Goal: Transaction & Acquisition: Purchase product/service

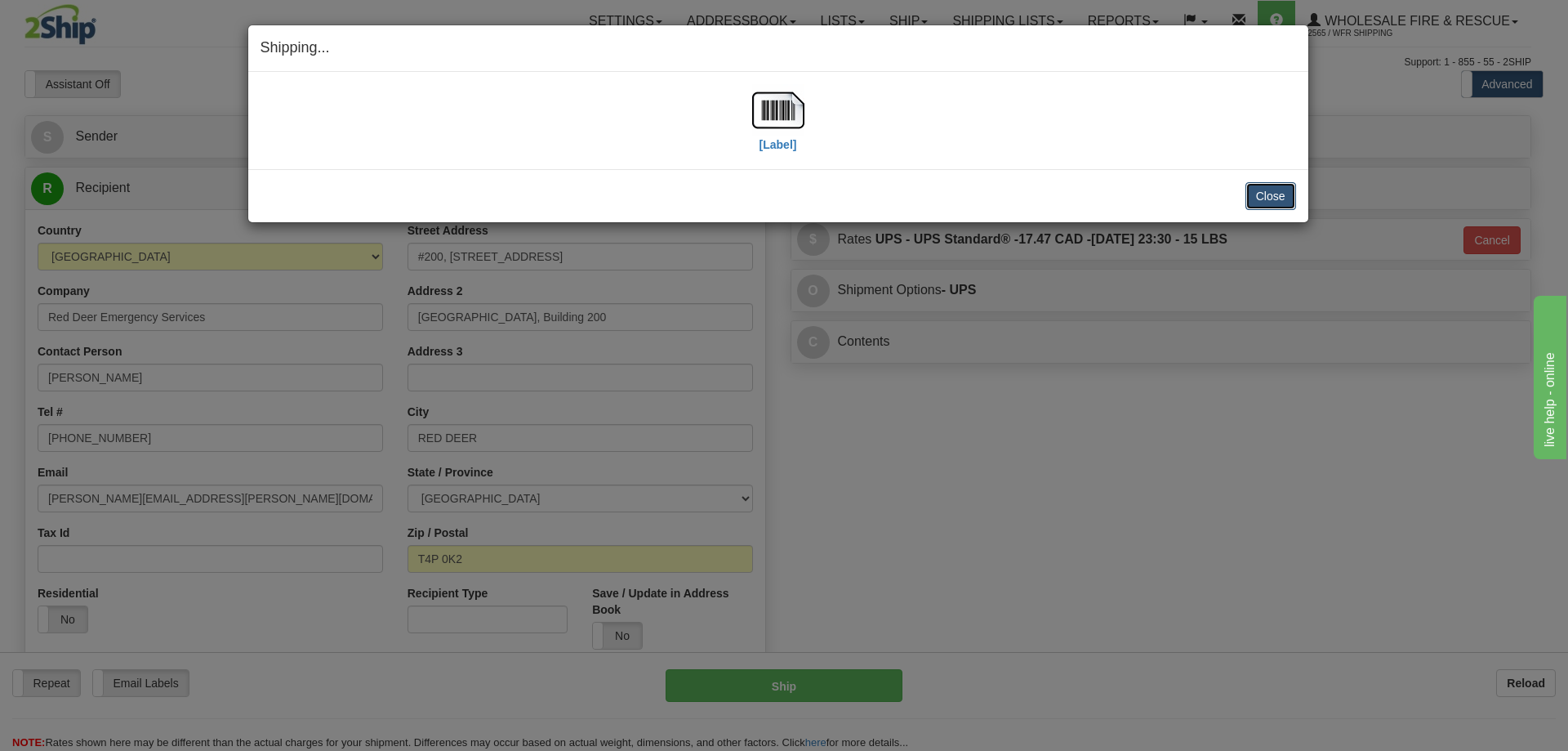
click at [1259, 190] on button "Close" at bounding box center [1271, 196] width 51 height 28
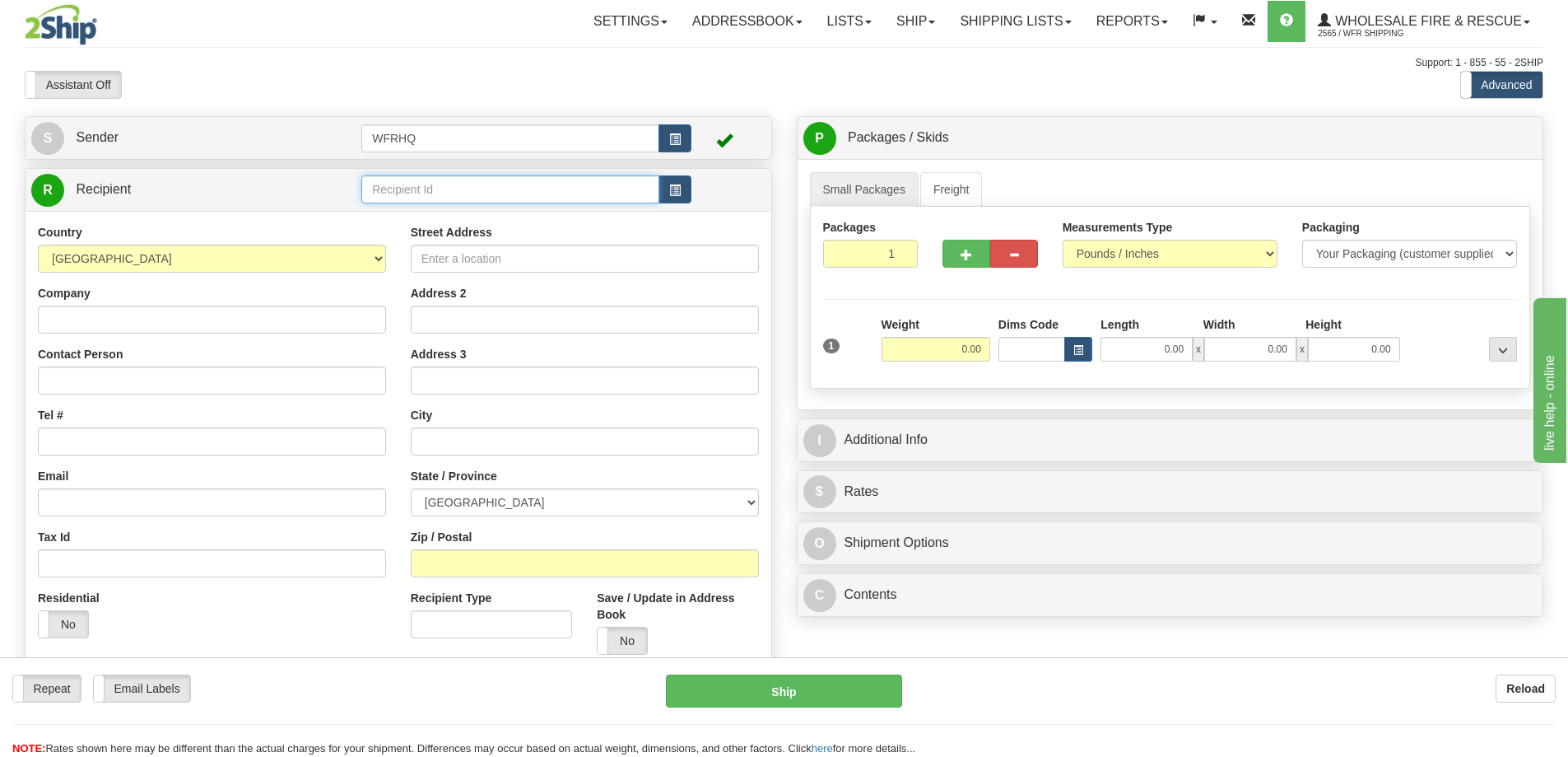
click at [444, 197] on input "text" at bounding box center [509, 189] width 298 height 28
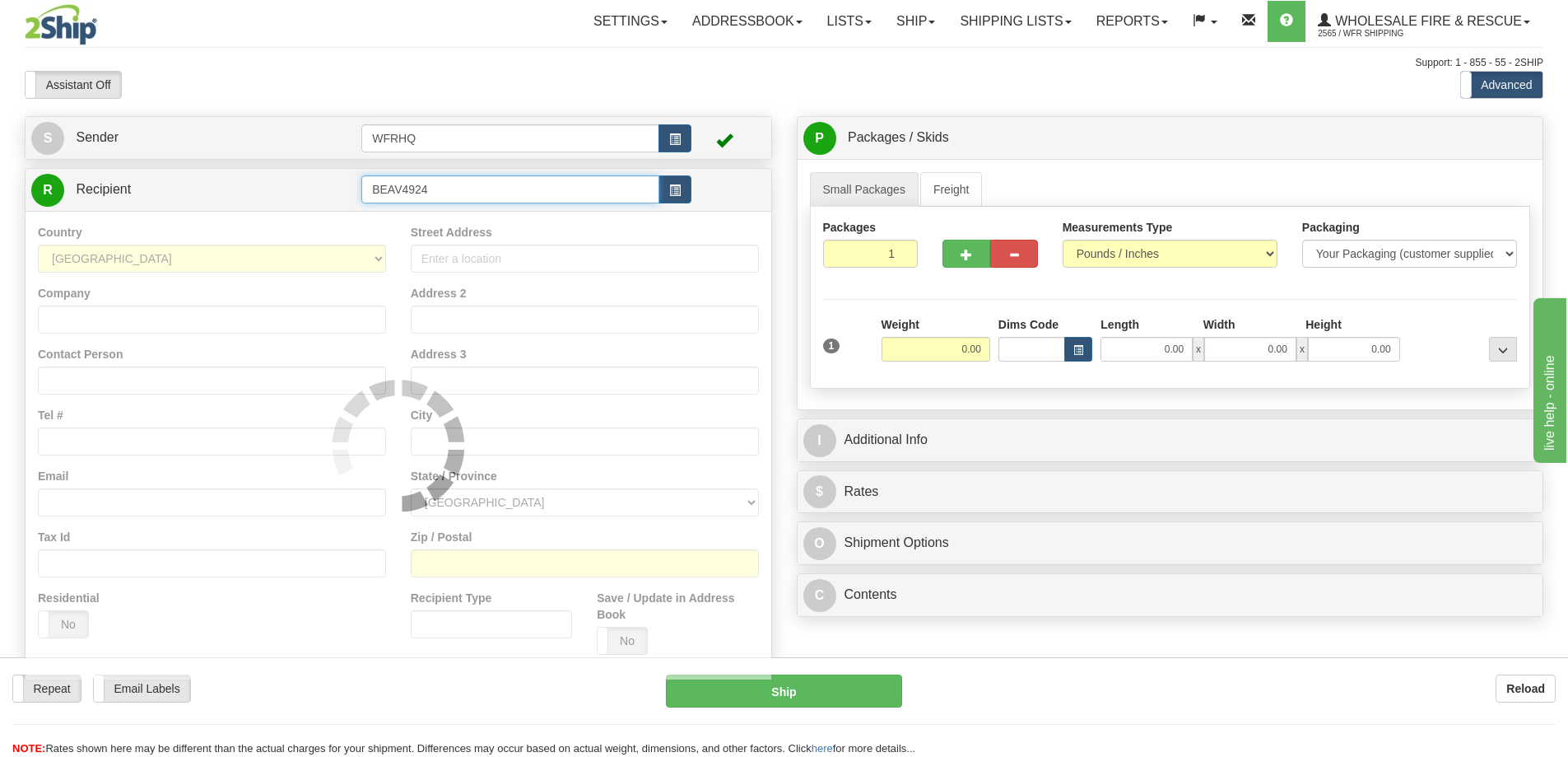
type input "BEAV4924"
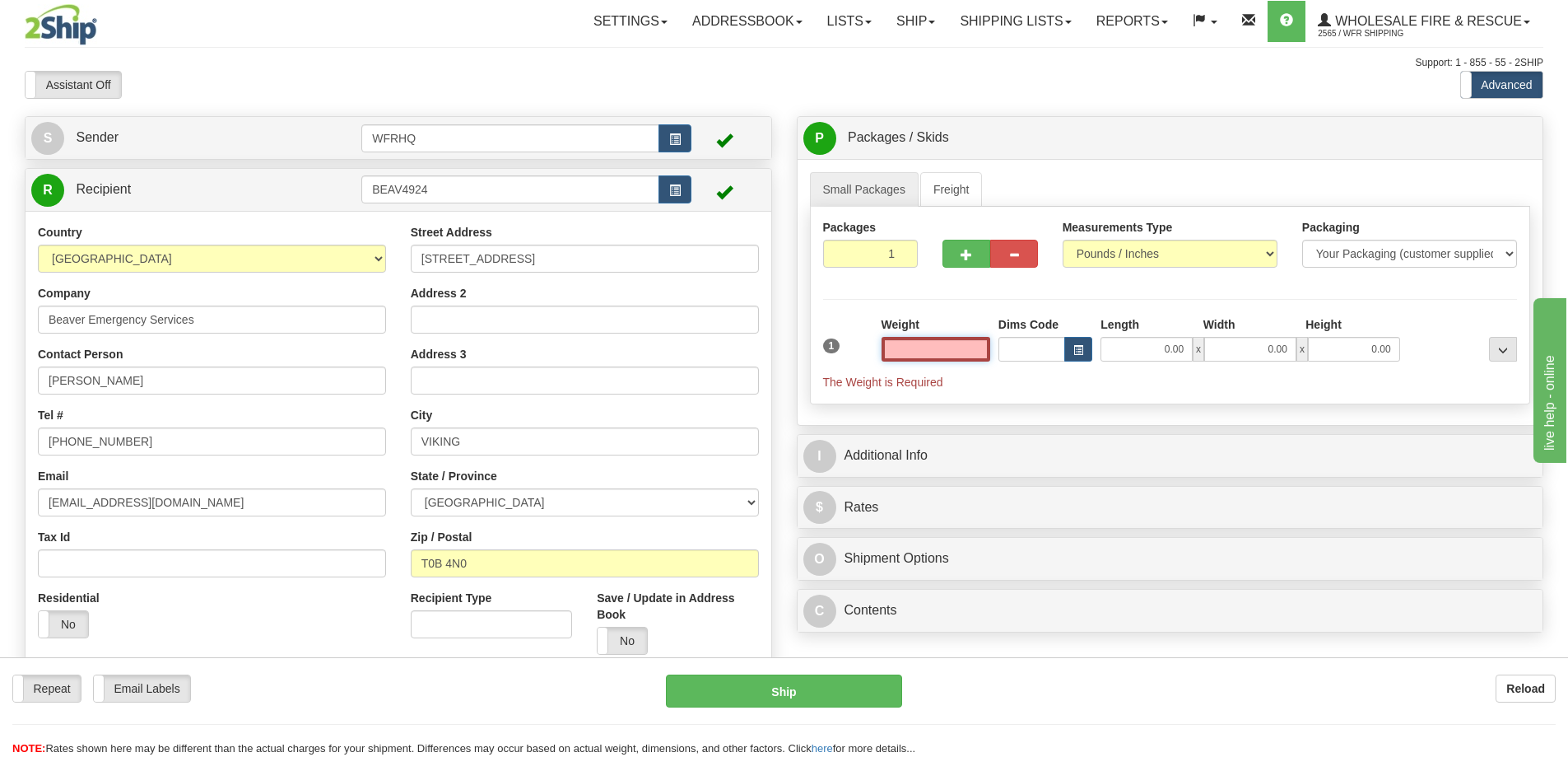
click at [953, 348] on input "text" at bounding box center [935, 349] width 108 height 25
type input "6.00"
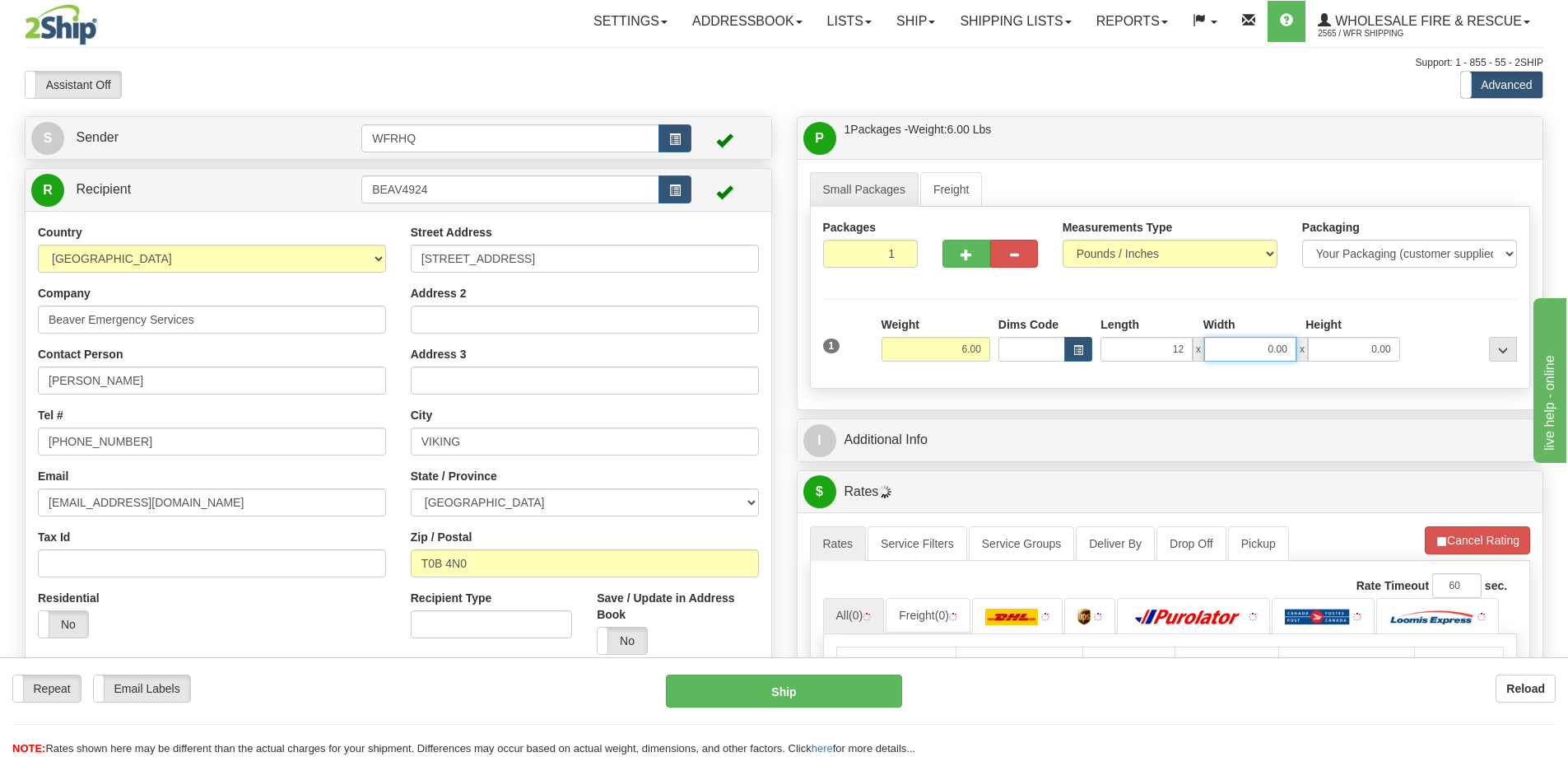
type input "12.00"
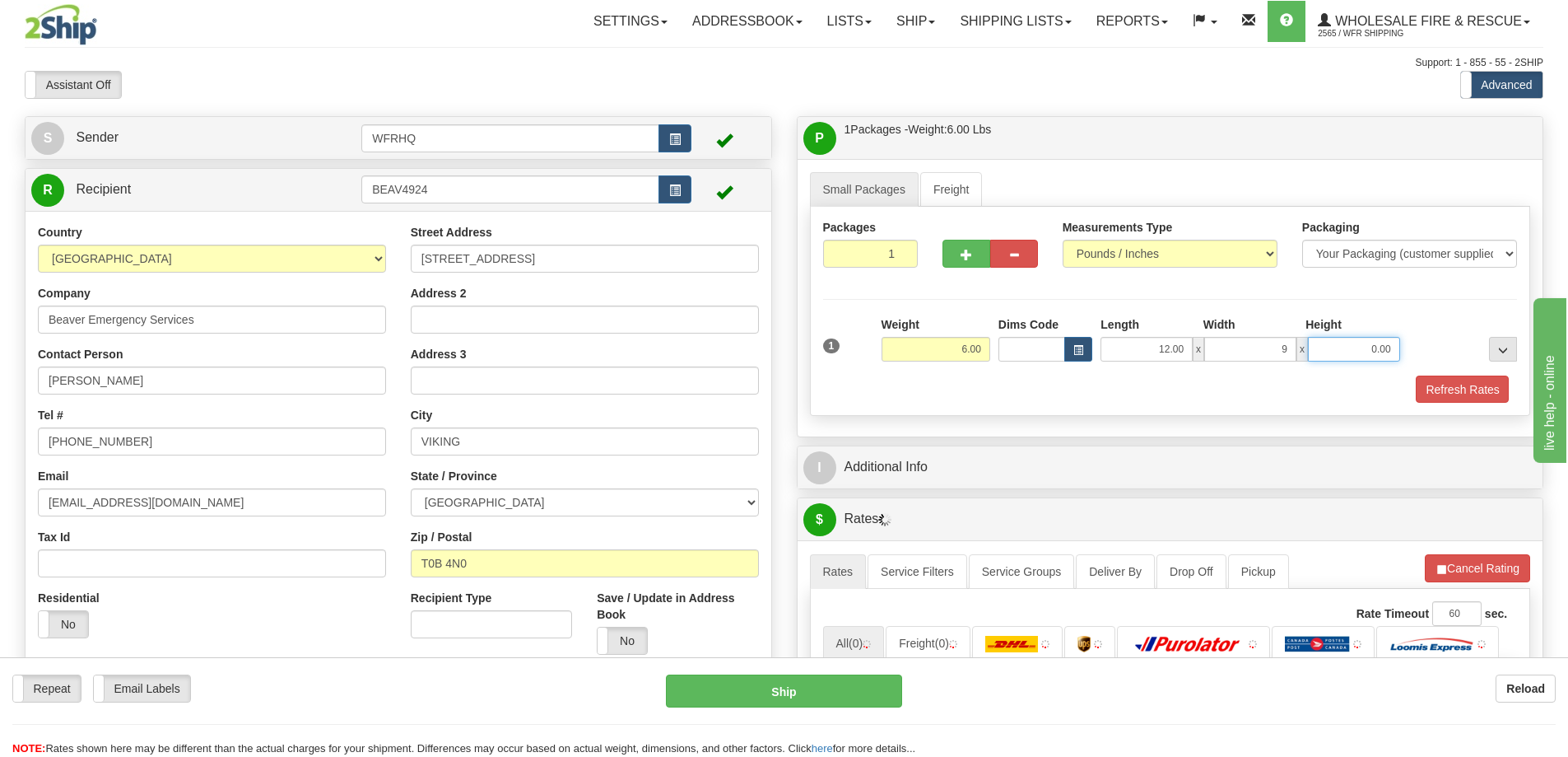
type input "9.00"
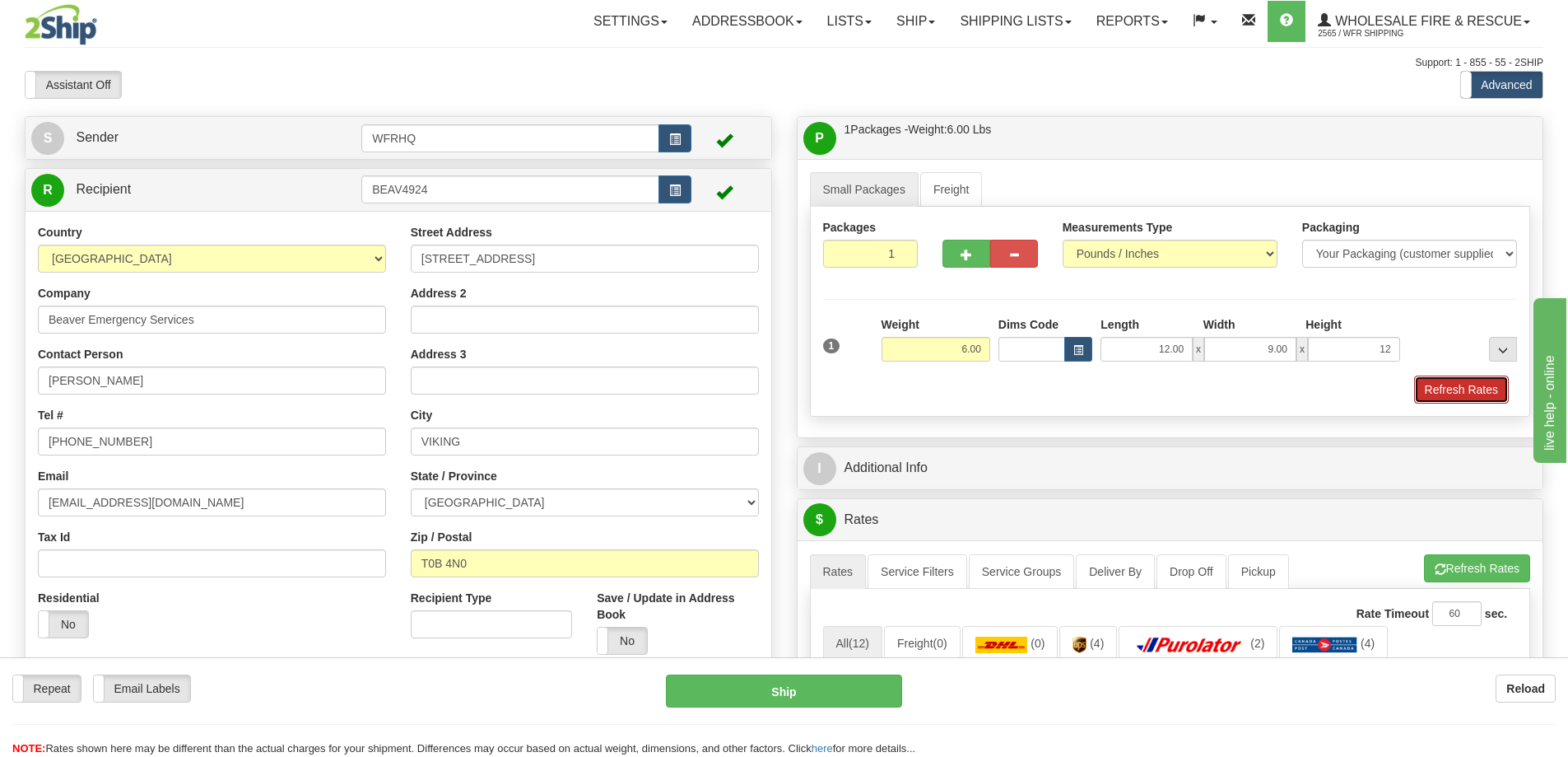
type input "12.00"
click at [1471, 391] on button "Refresh Rates" at bounding box center [1461, 389] width 95 height 28
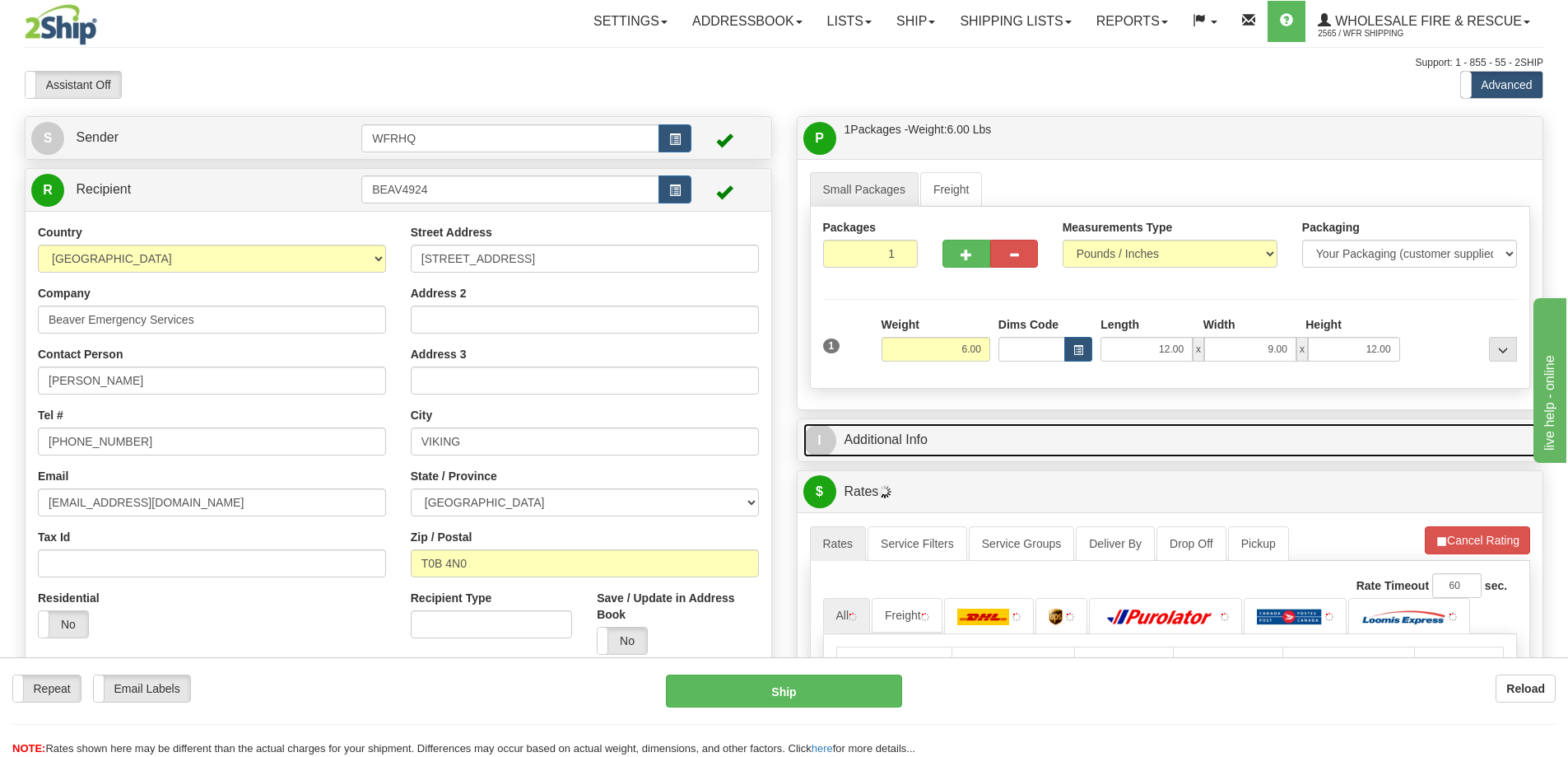
click at [1115, 452] on link "I Additional Info" at bounding box center [1170, 440] width 734 height 34
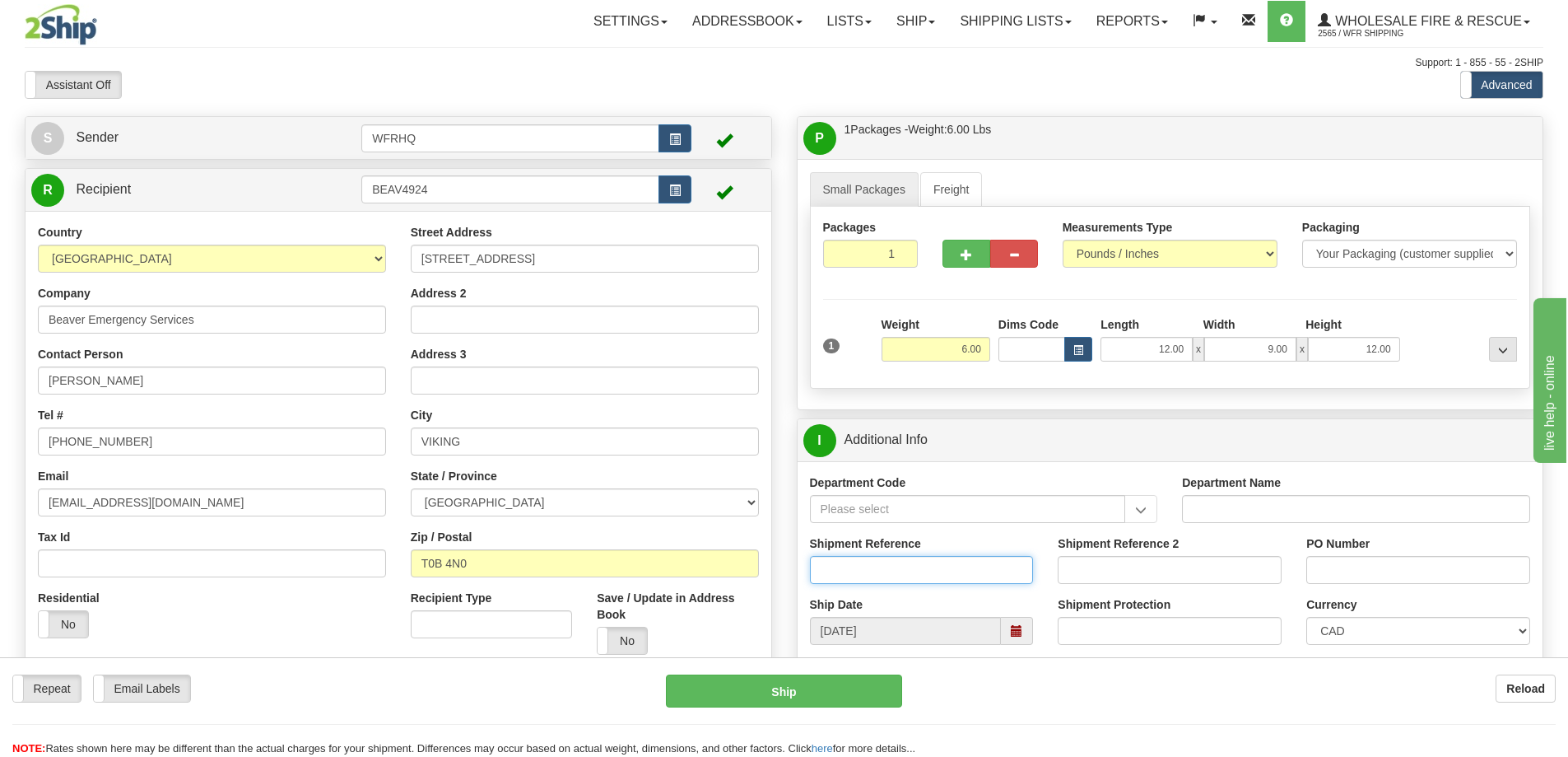
click at [867, 561] on input "Shipment Reference" at bounding box center [921, 569] width 224 height 28
type input "S47080-31120"
type input "PO 25-151"
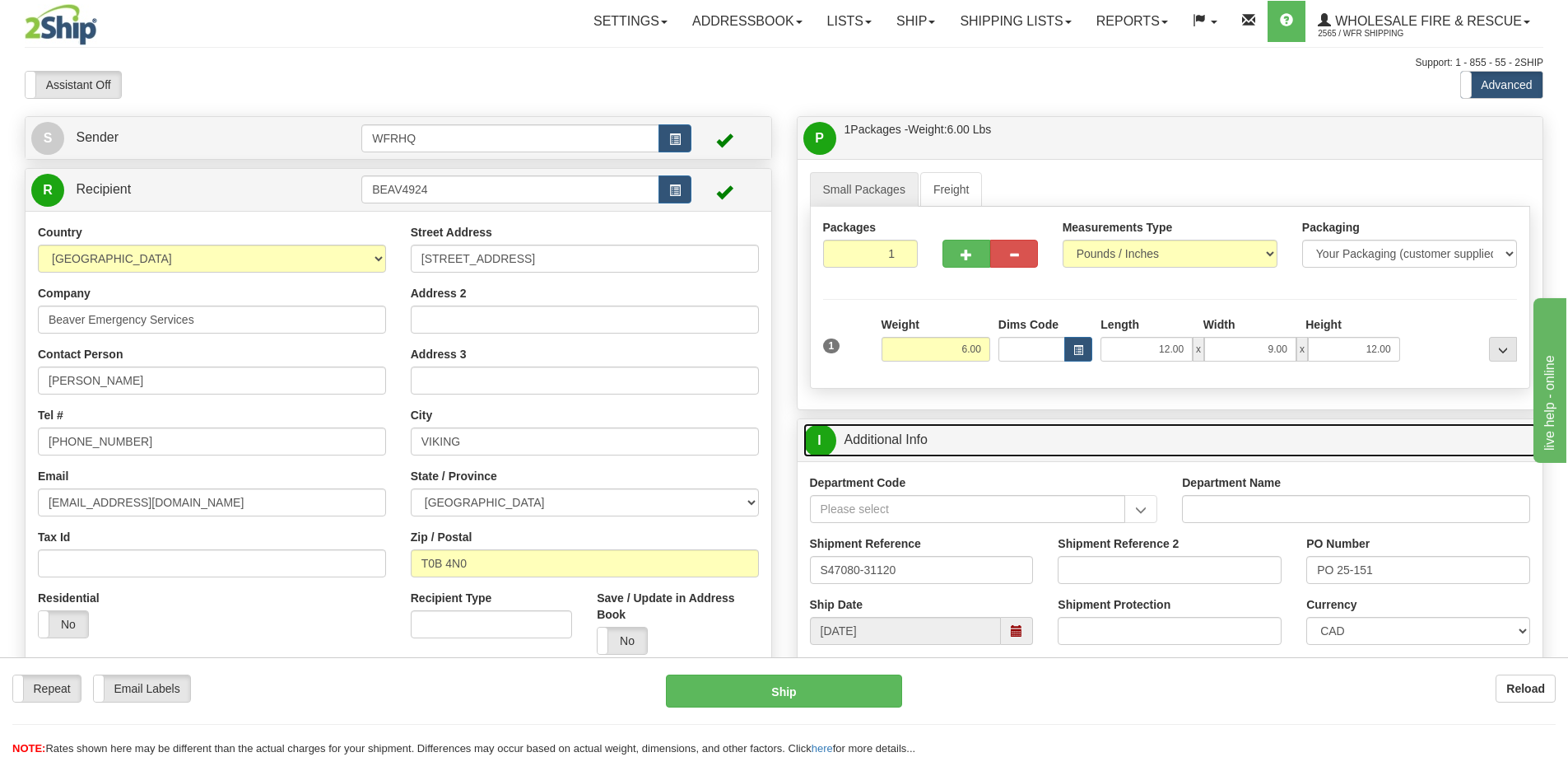
click at [1049, 441] on link "I Additional Info" at bounding box center [1170, 440] width 734 height 34
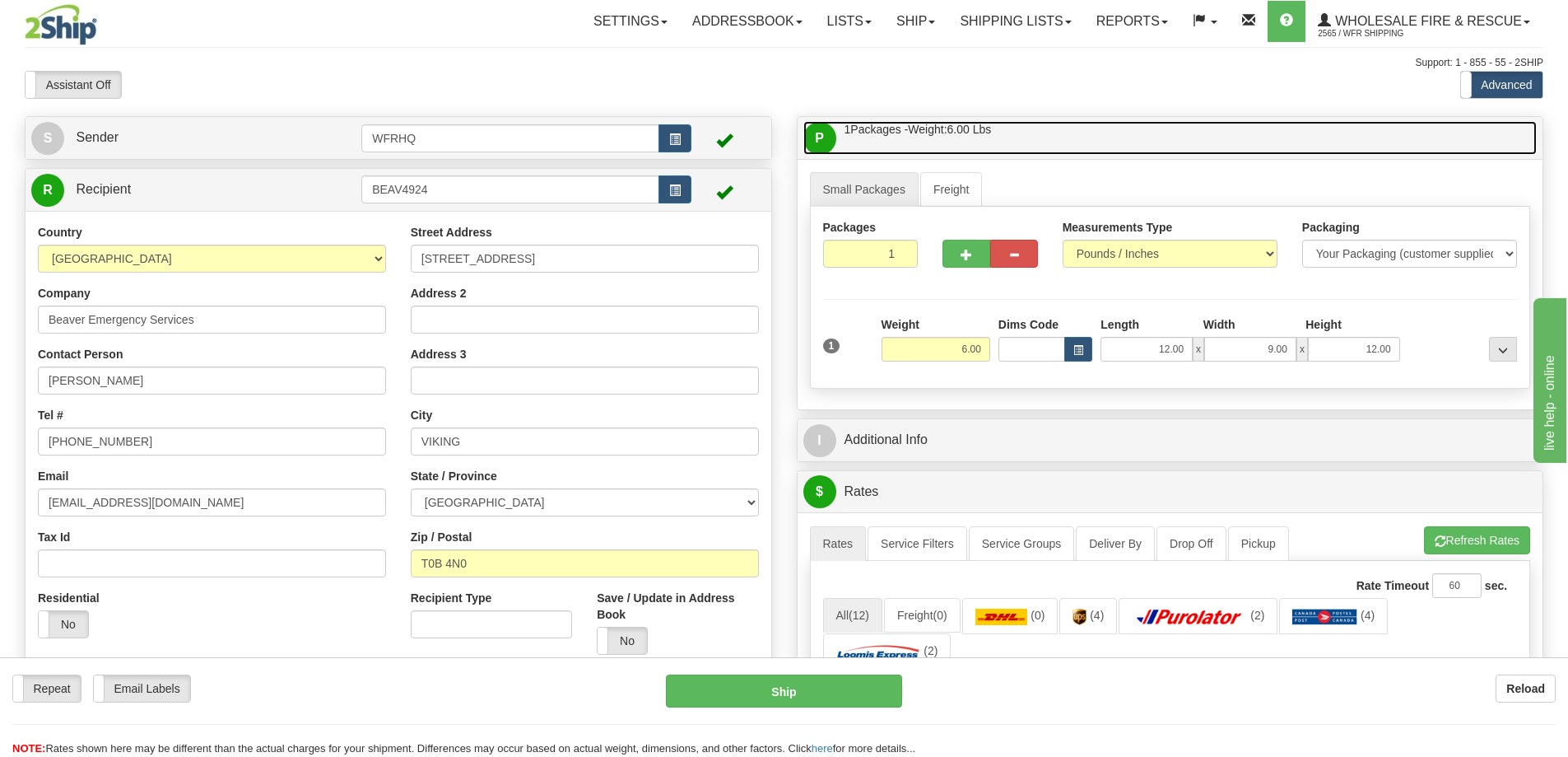
click at [1013, 124] on link "P Packages / Skids 1 Packages - Weight: 6.00 Lbs 1 Skids - Weight: NaN Lbs" at bounding box center [1170, 138] width 734 height 34
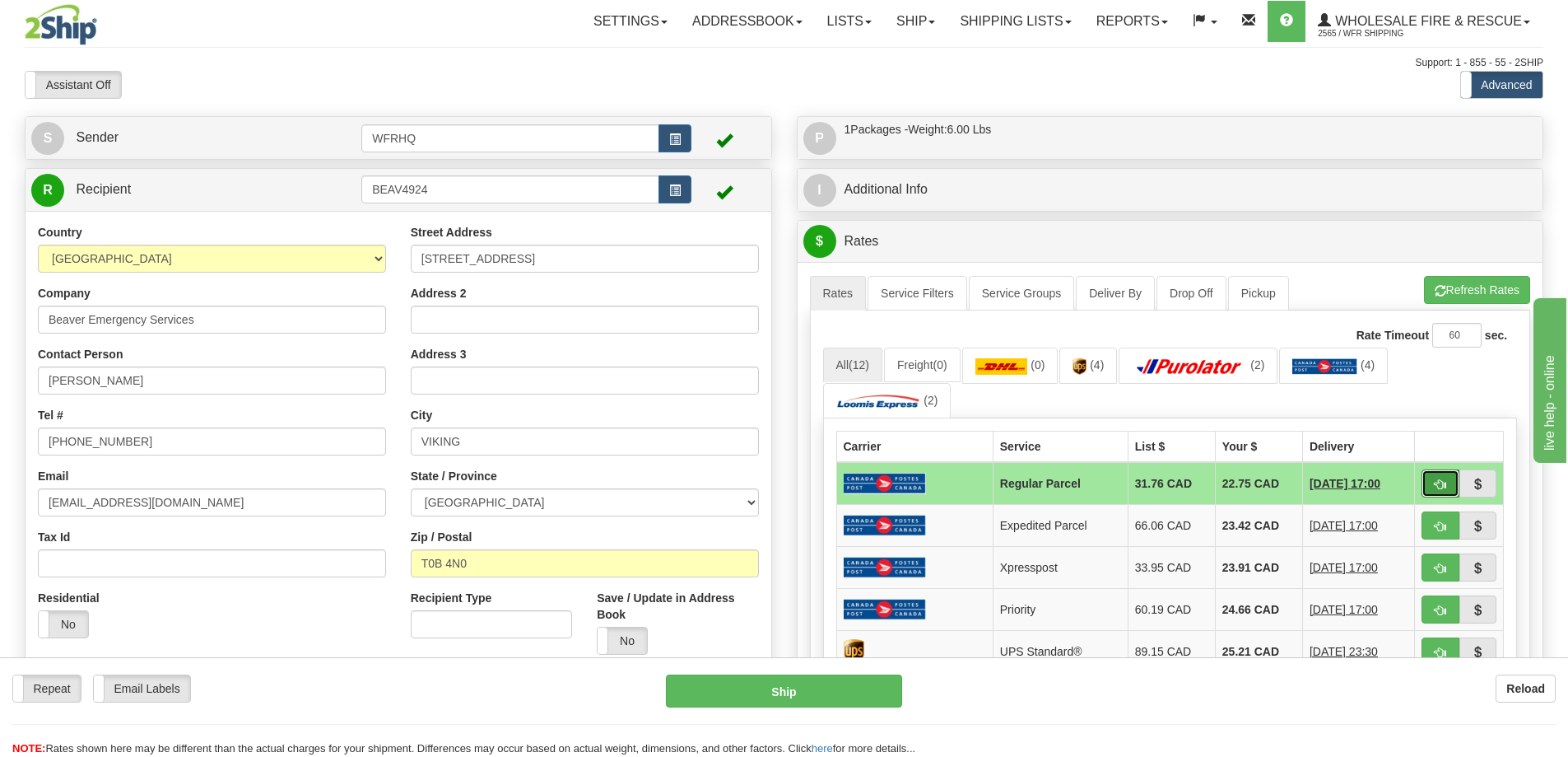
click at [1446, 478] on button "button" at bounding box center [1440, 483] width 38 height 28
type input "DOM.RP"
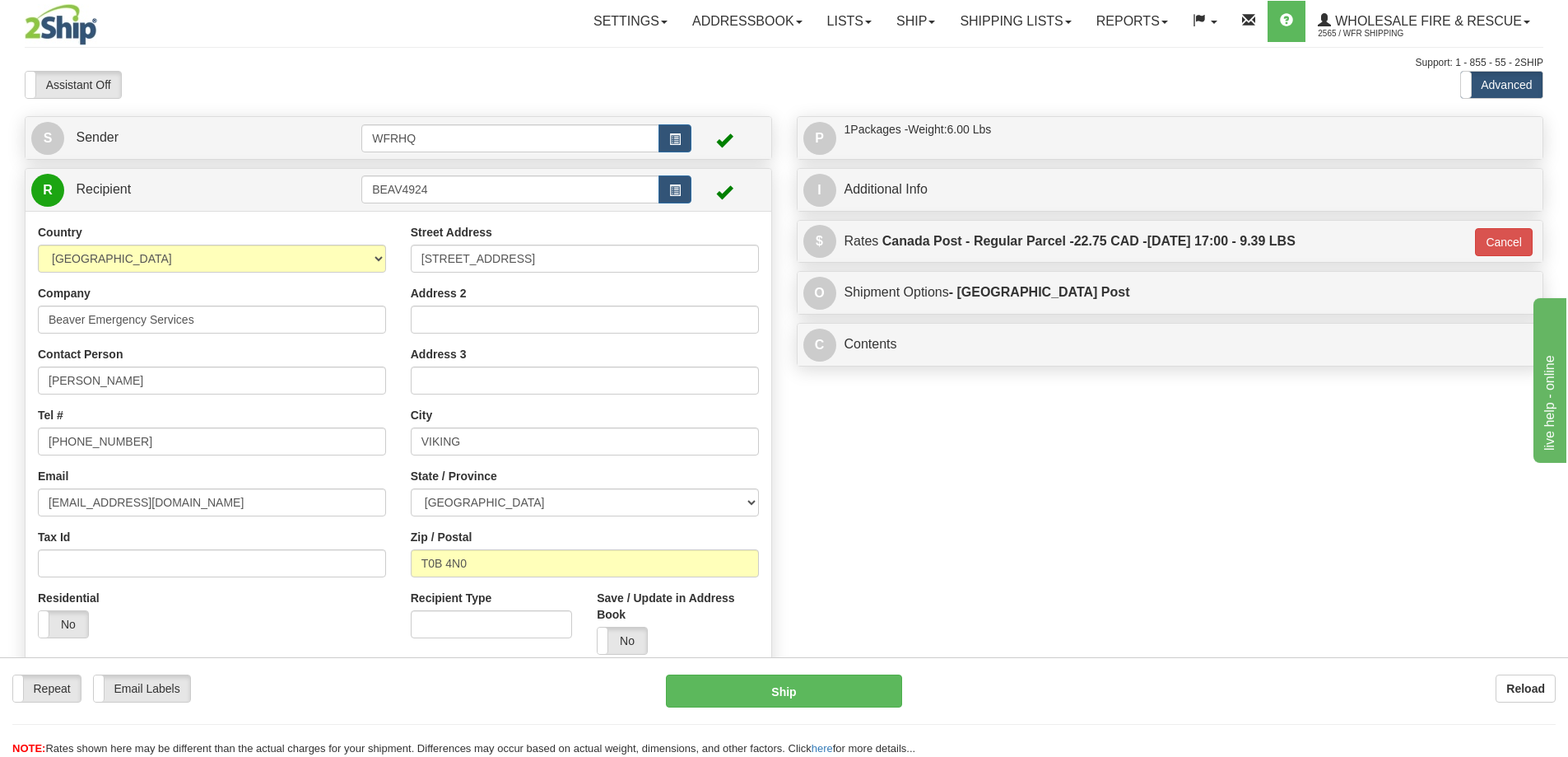
click at [797, 667] on div "Repeat Repeat Email Labels Email Labels Edit Reload Ship Reload NOTE: here" at bounding box center [784, 707] width 1568 height 100
click at [799, 683] on button "Ship" at bounding box center [783, 690] width 236 height 33
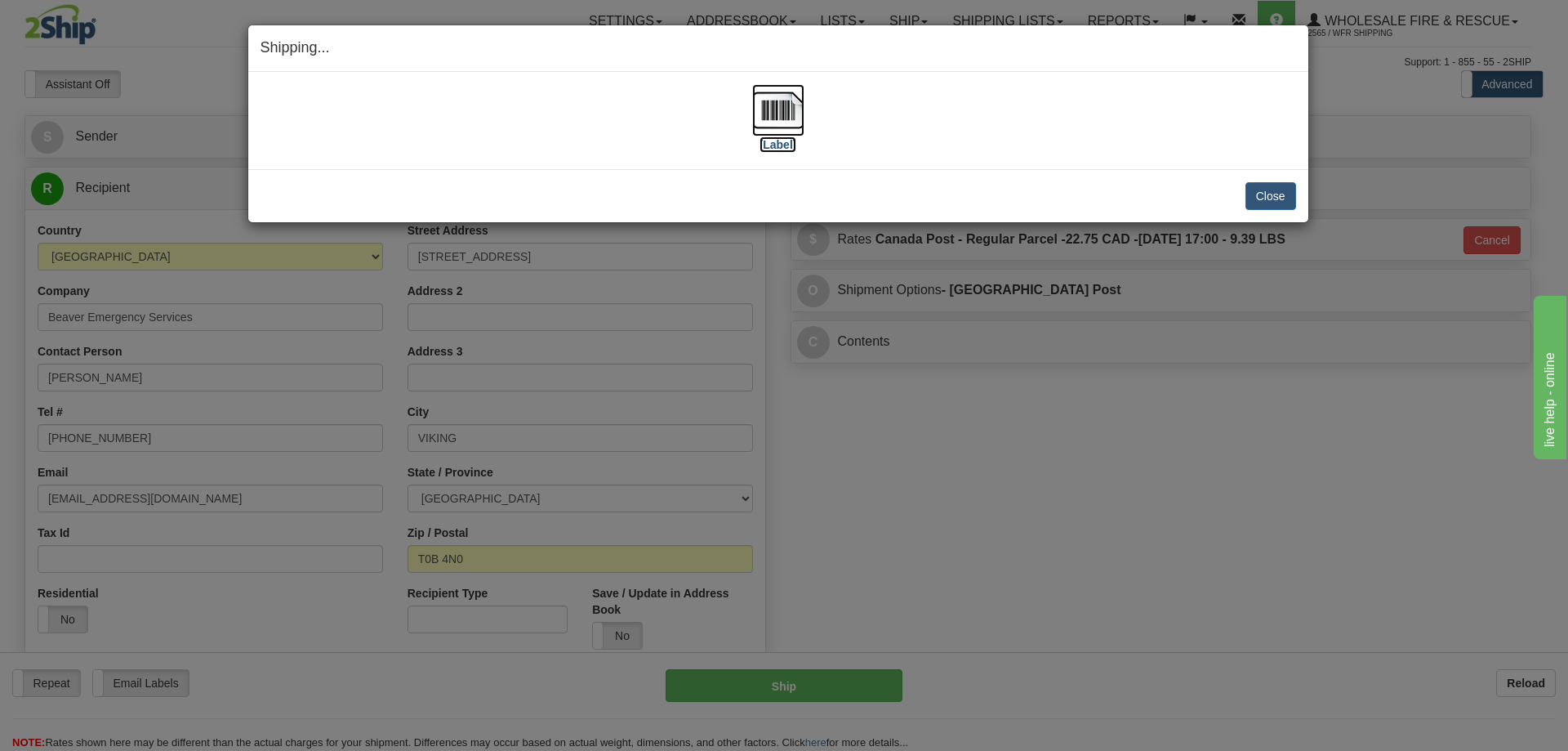
click at [770, 117] on img at bounding box center [778, 110] width 52 height 52
click at [1261, 195] on button "Close" at bounding box center [1271, 196] width 51 height 28
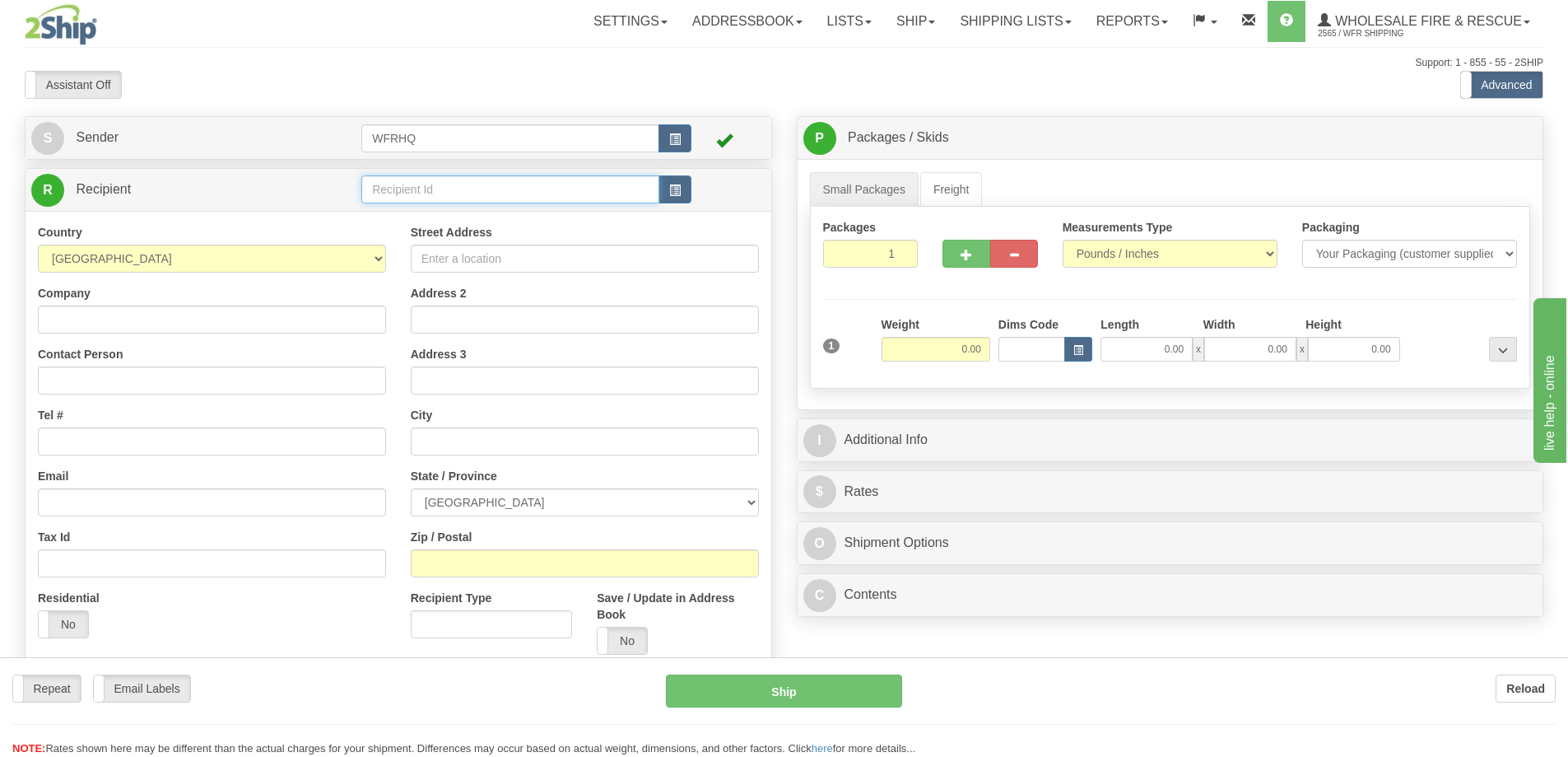
click at [465, 195] on input "text" at bounding box center [509, 189] width 298 height 28
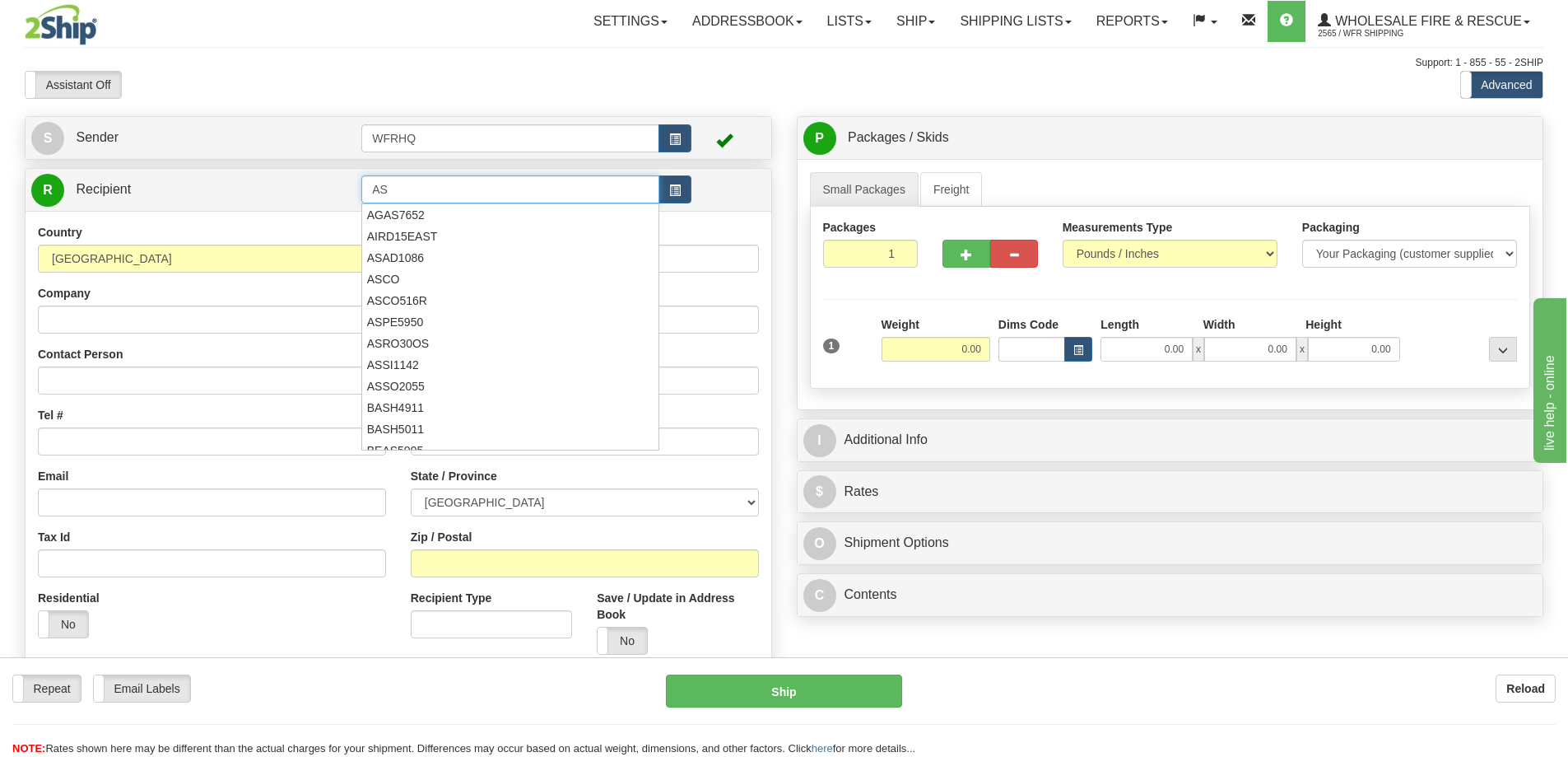
type input "A"
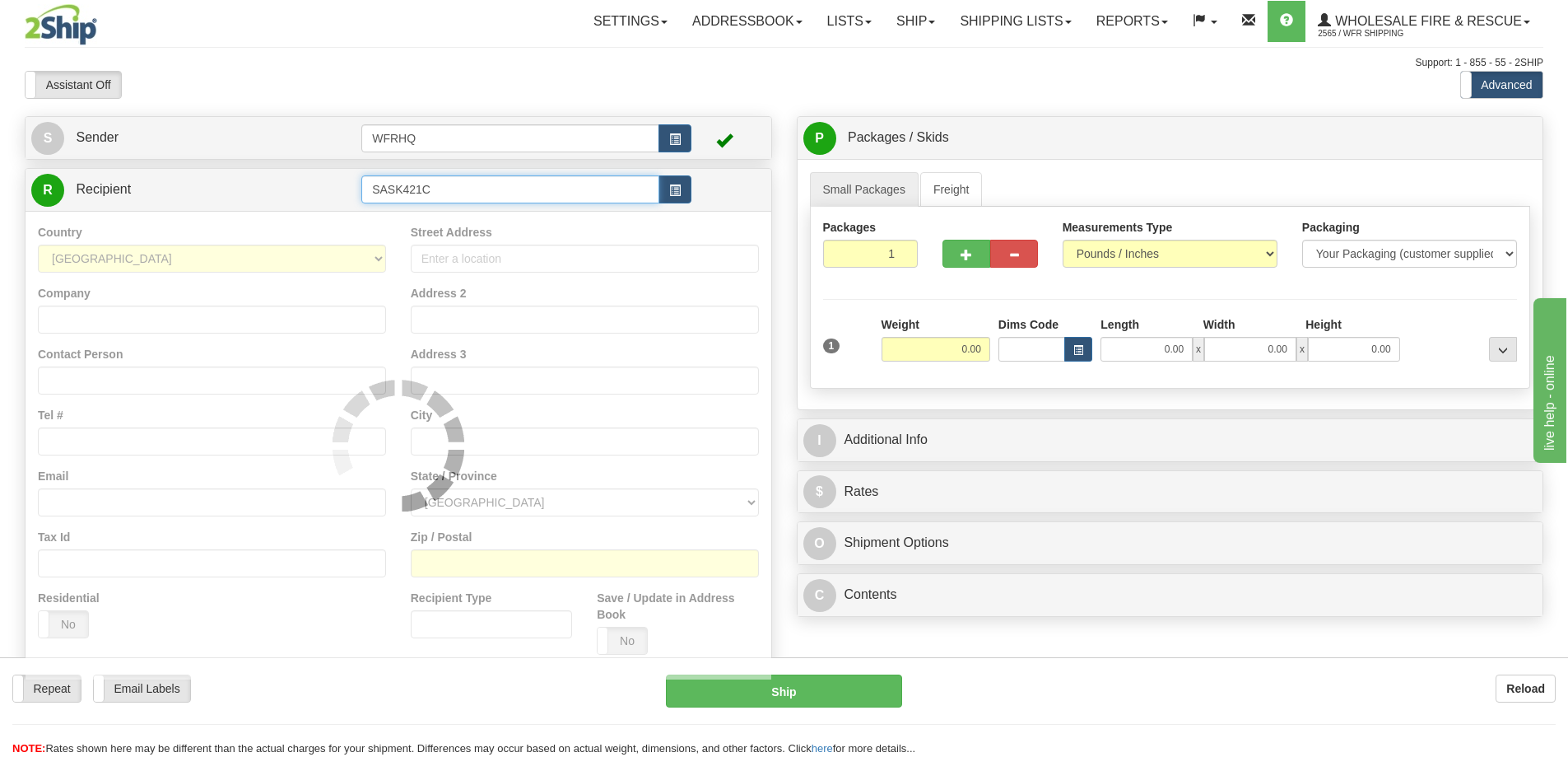
type input "SASK421C"
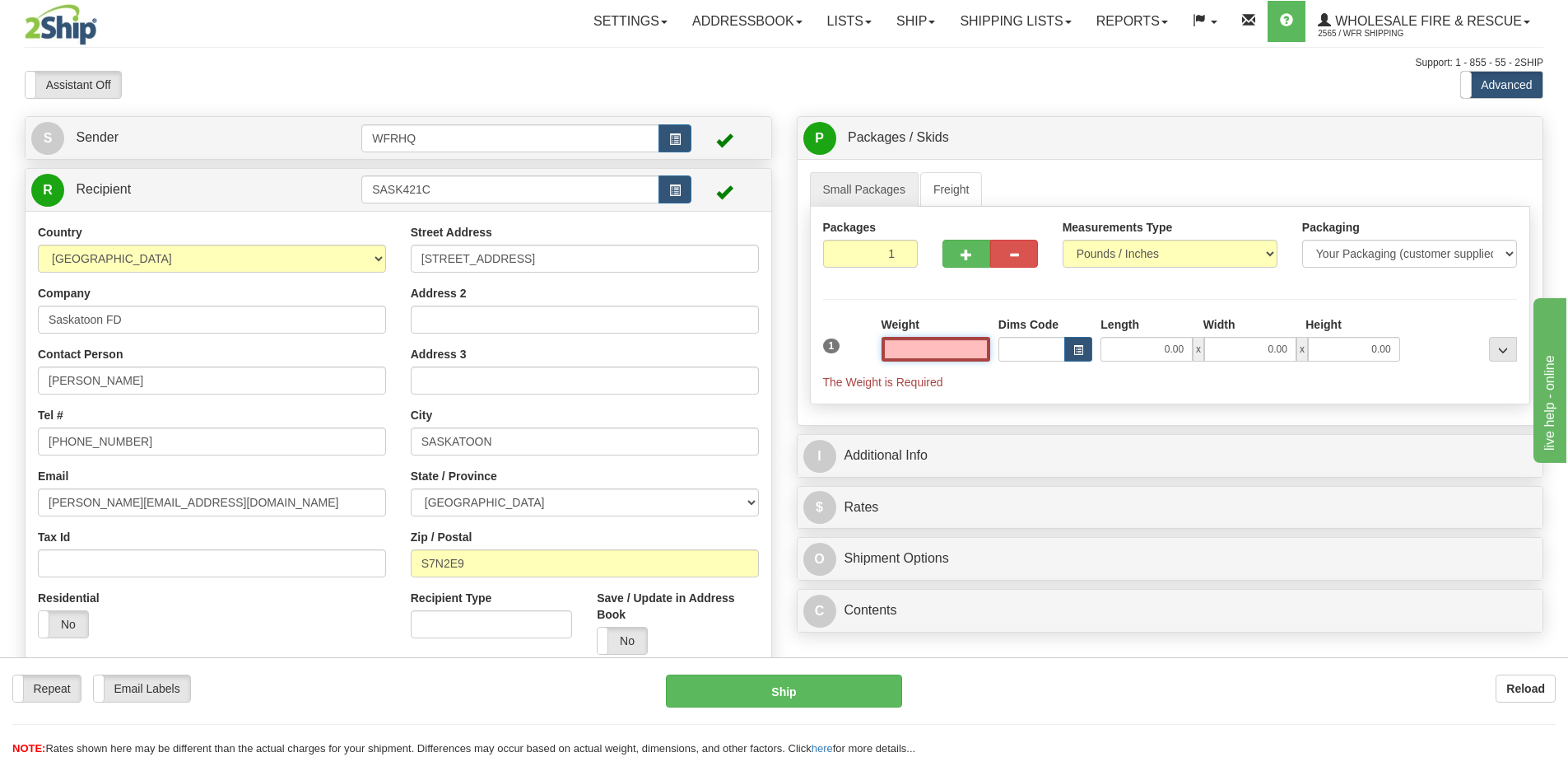
click at [960, 356] on input "text" at bounding box center [935, 349] width 108 height 25
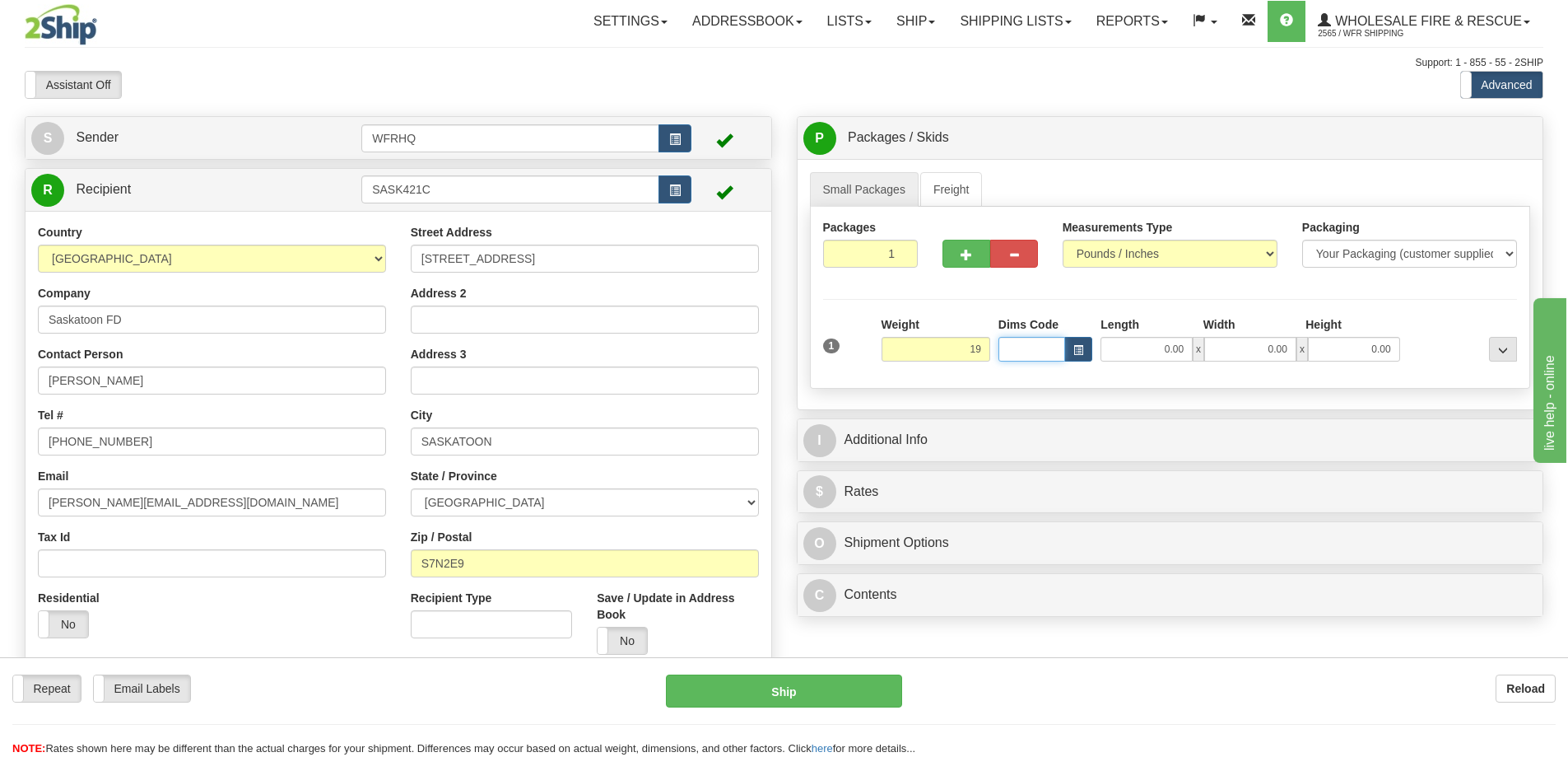
type input "19.00"
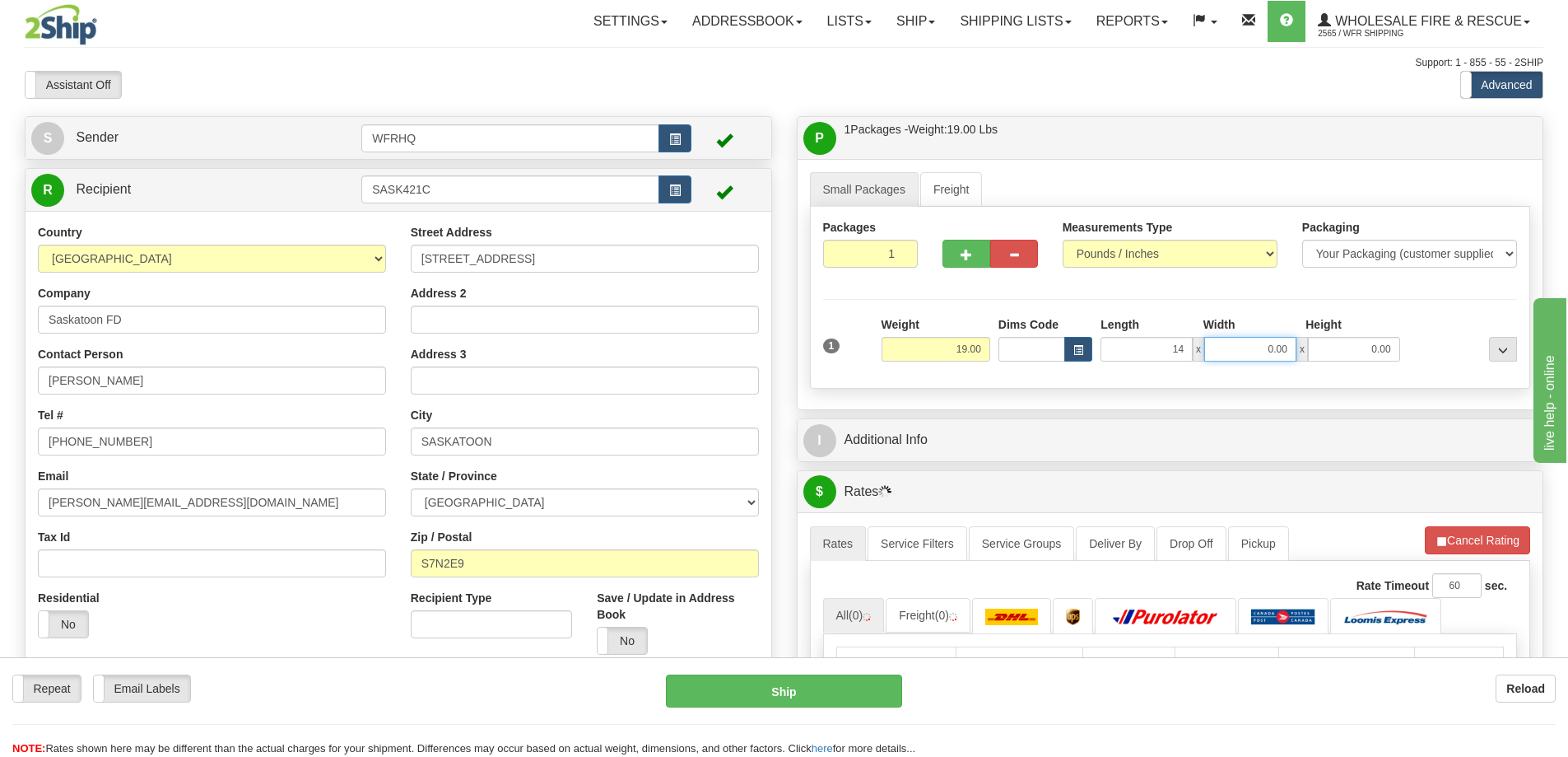
type input "14.00"
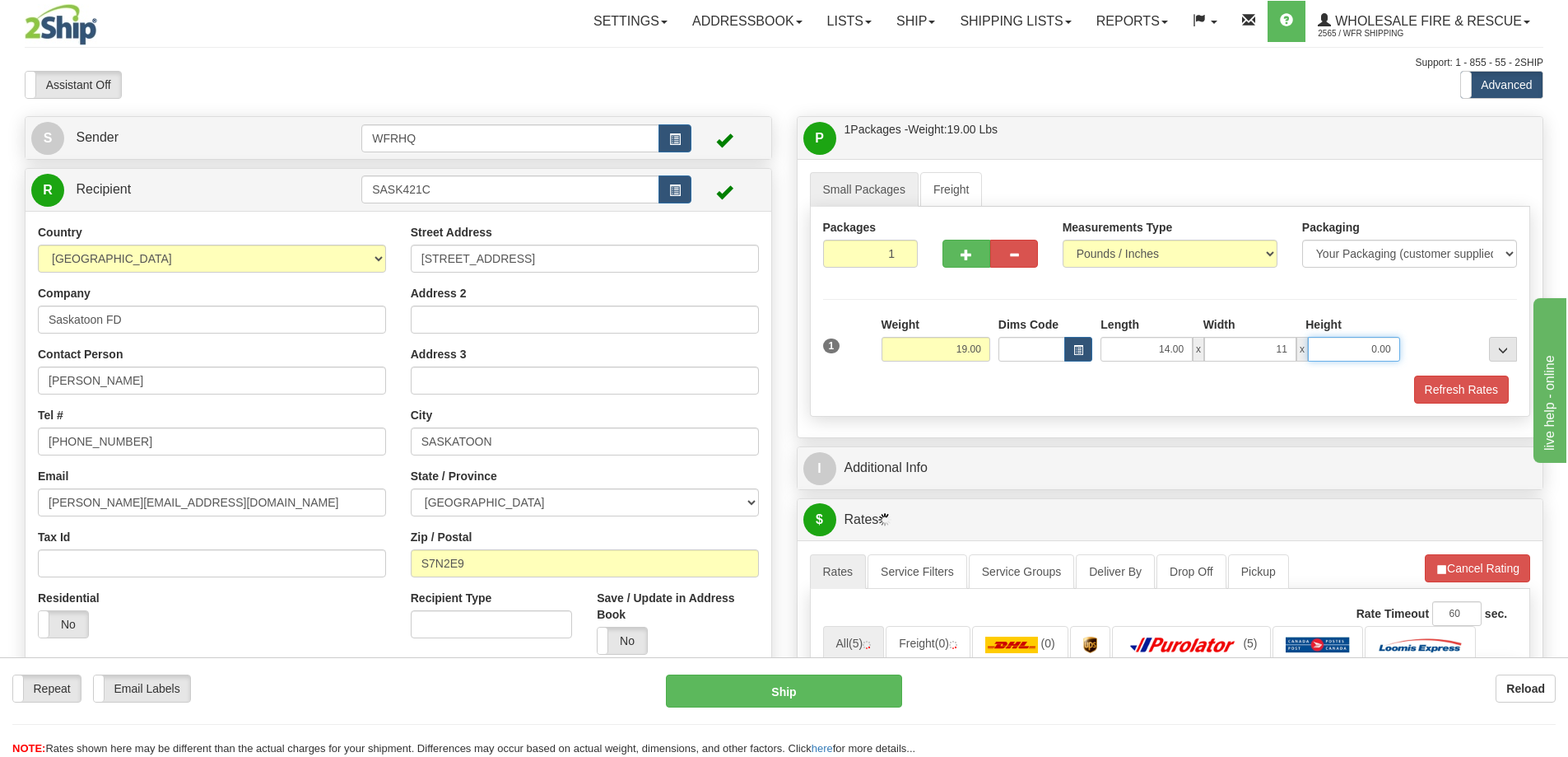
type input "11.00"
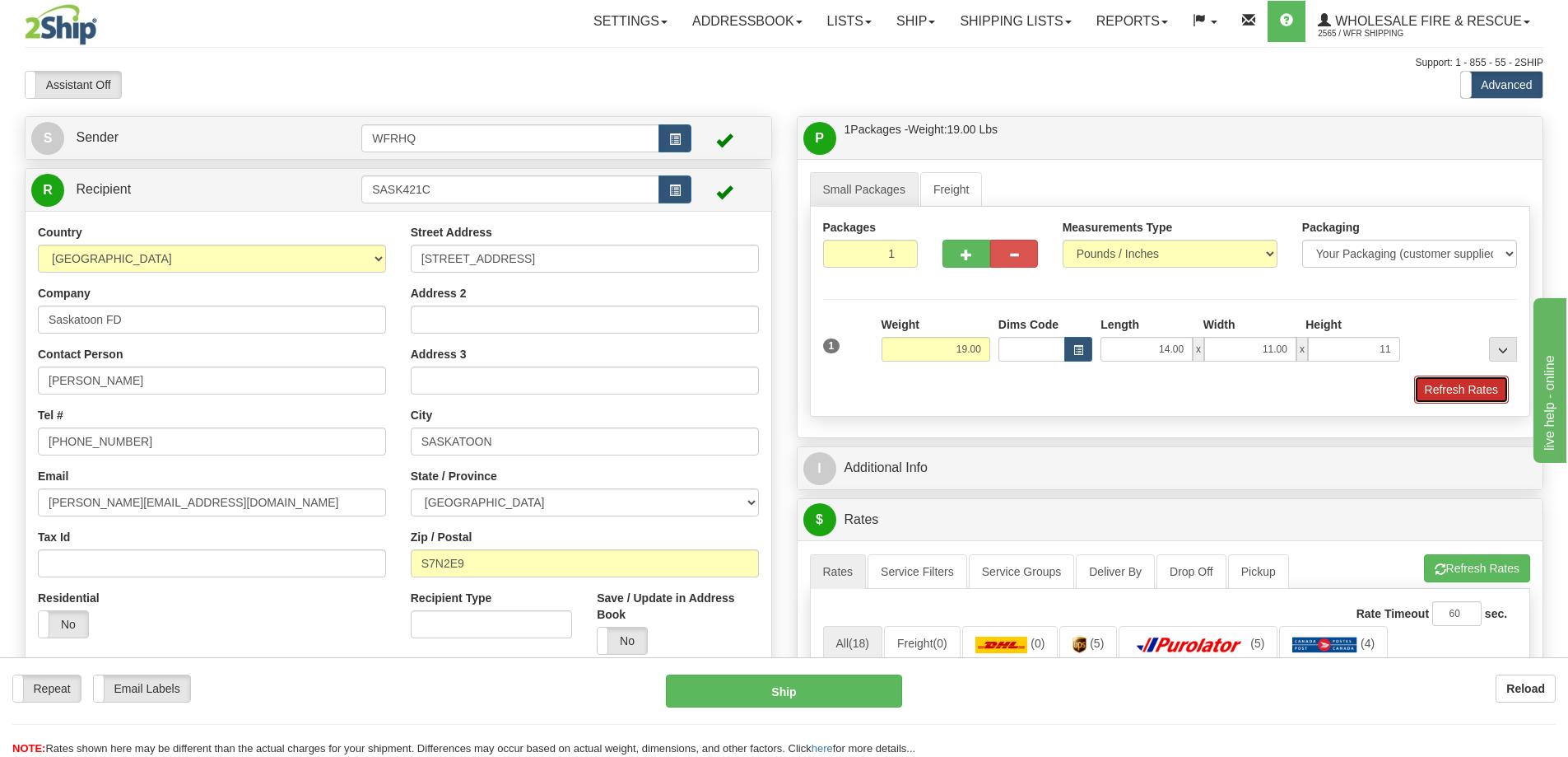
type input "11.00"
click at [1496, 387] on button "Refresh Rates" at bounding box center [1461, 389] width 95 height 28
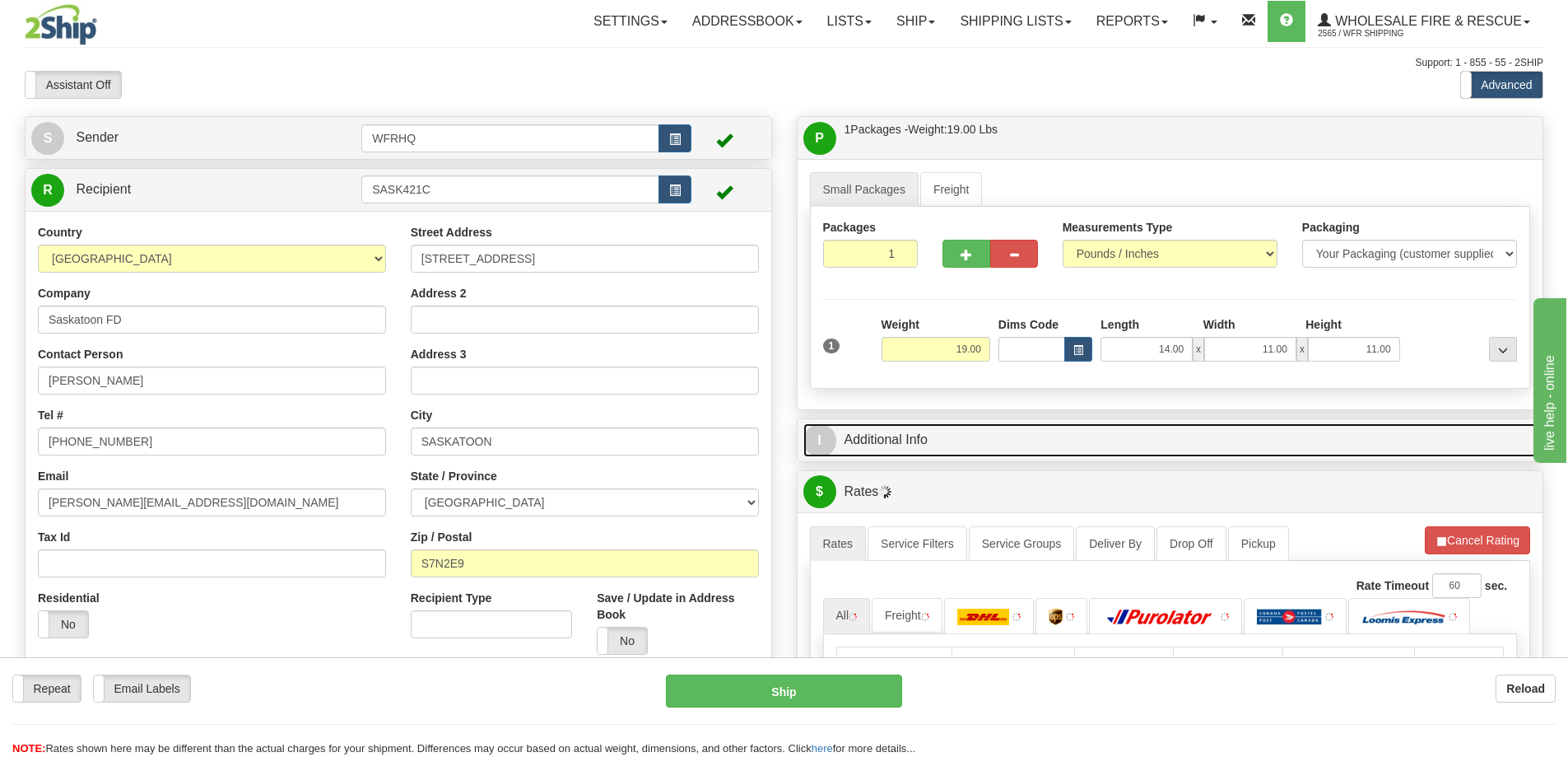
click at [1098, 445] on link "I Additional Info" at bounding box center [1170, 440] width 734 height 34
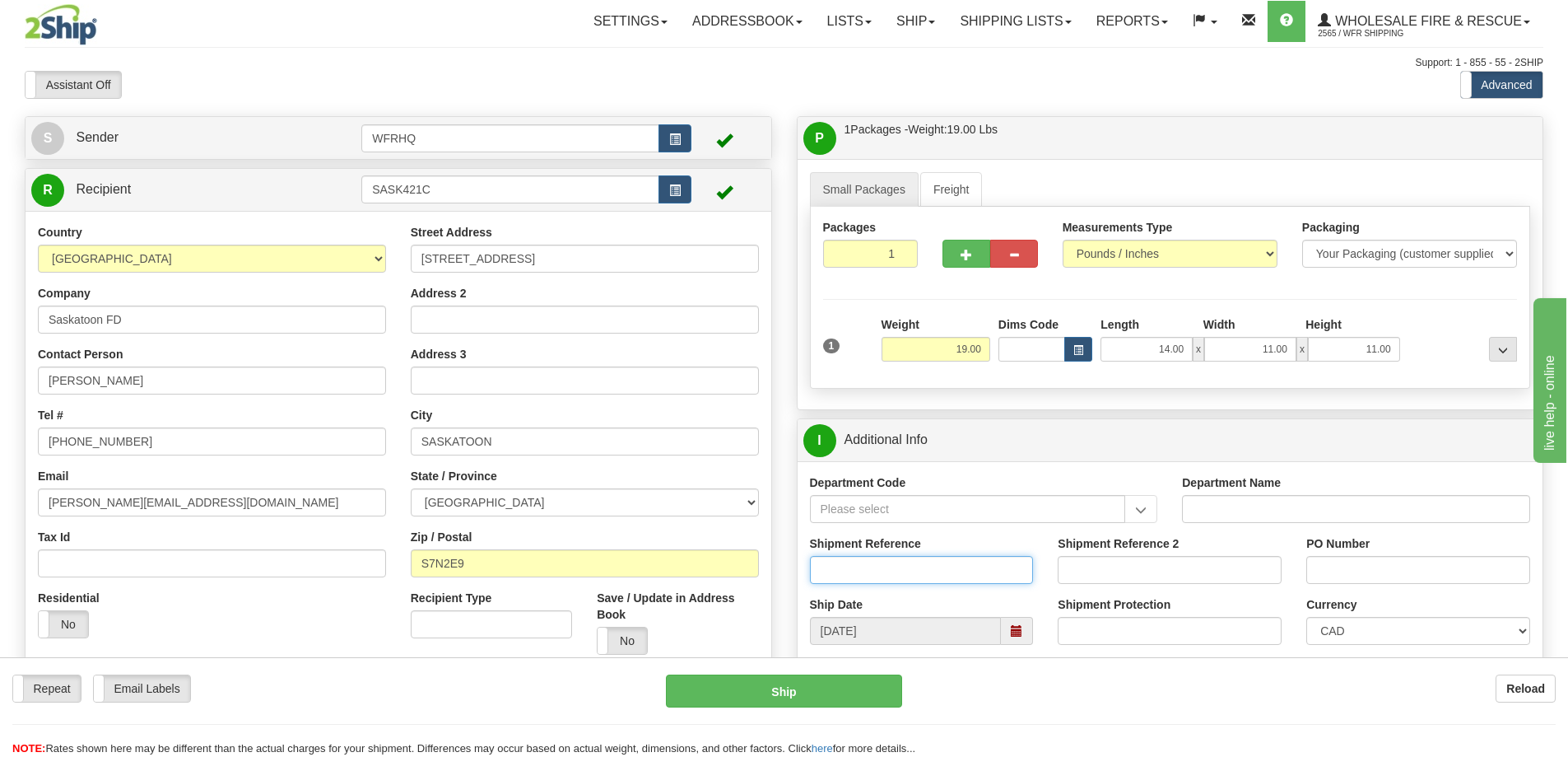
click at [882, 563] on input "Shipment Reference" at bounding box center [921, 569] width 224 height 28
type input "S47052-31108"
type input "4500083917"
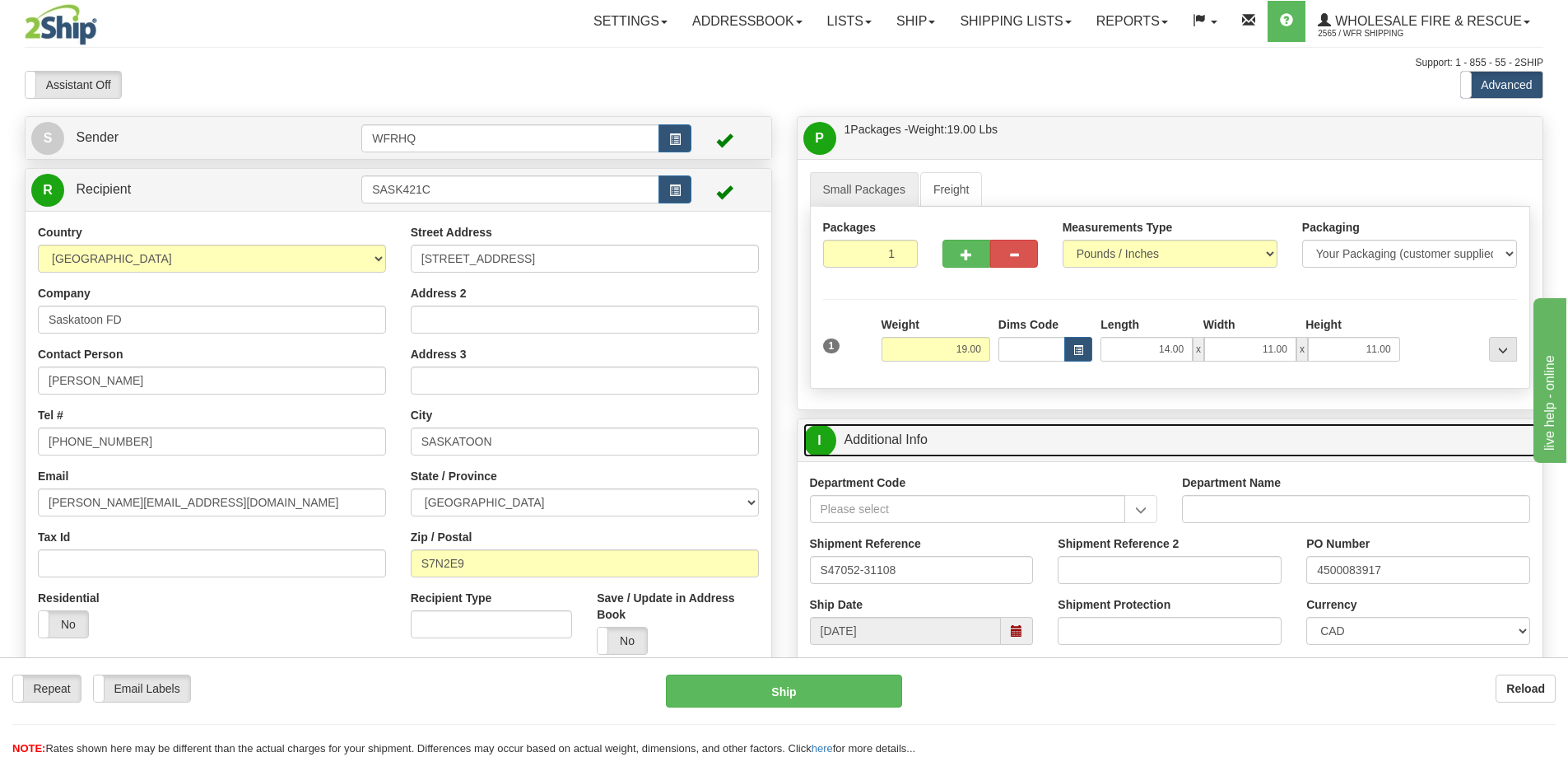
click at [993, 452] on link "I Additional Info" at bounding box center [1170, 440] width 734 height 34
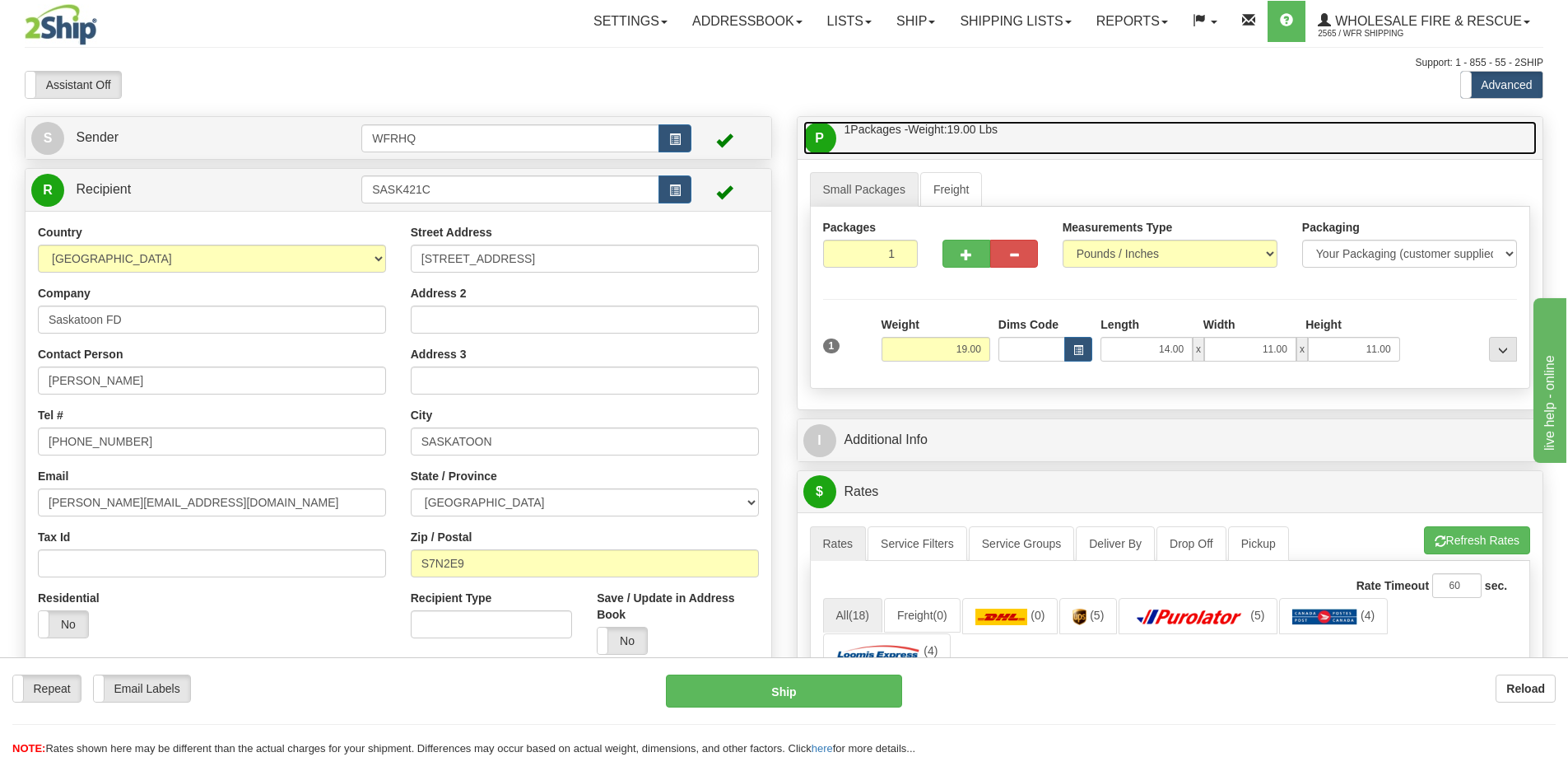
click at [1018, 125] on link "P Packages / Skids 1 Packages - Weight: 19.00 Lbs 1 Skids - Weight: NaN Lbs" at bounding box center [1170, 138] width 734 height 34
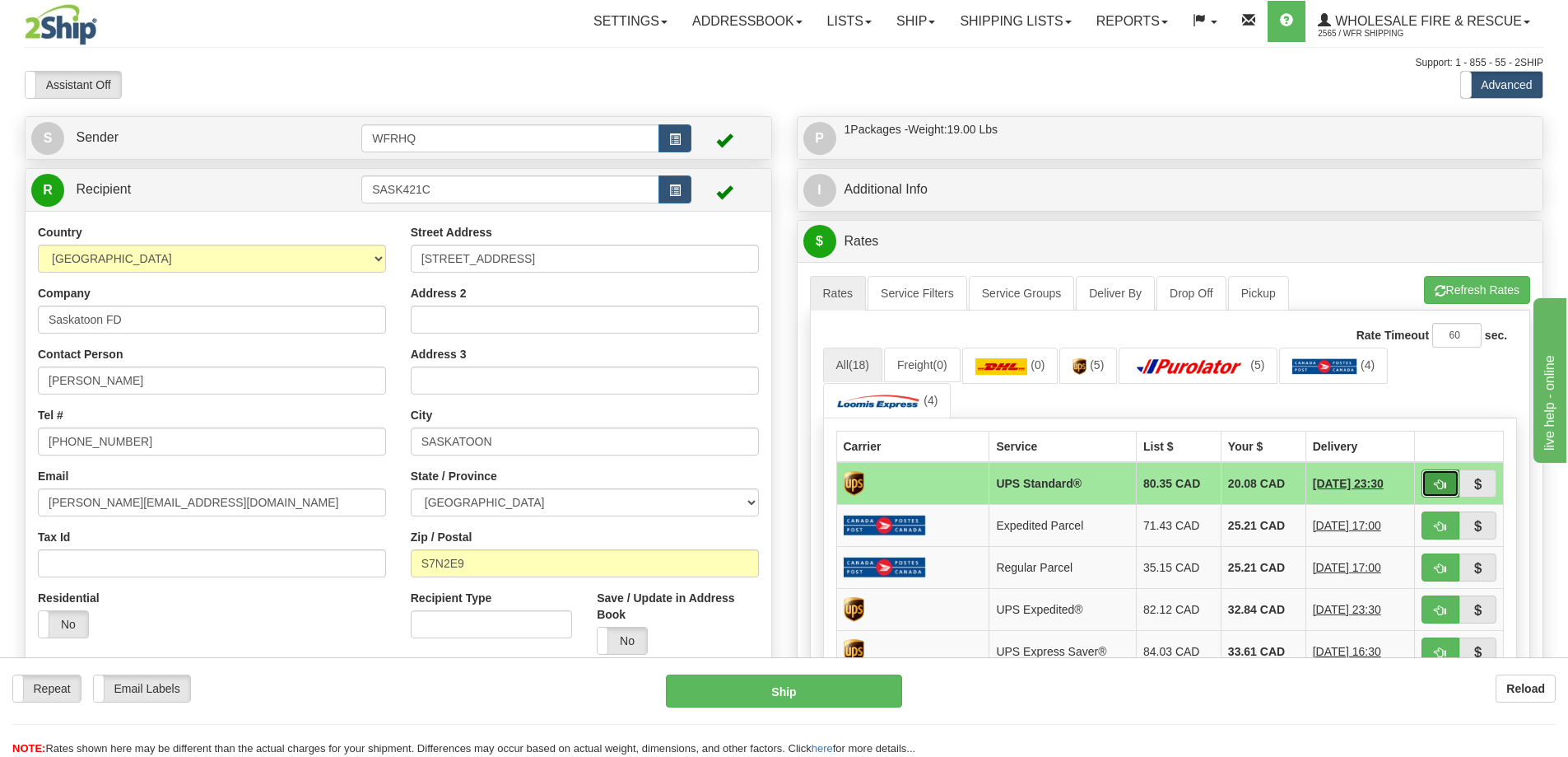
click at [1448, 487] on button "button" at bounding box center [1440, 483] width 38 height 28
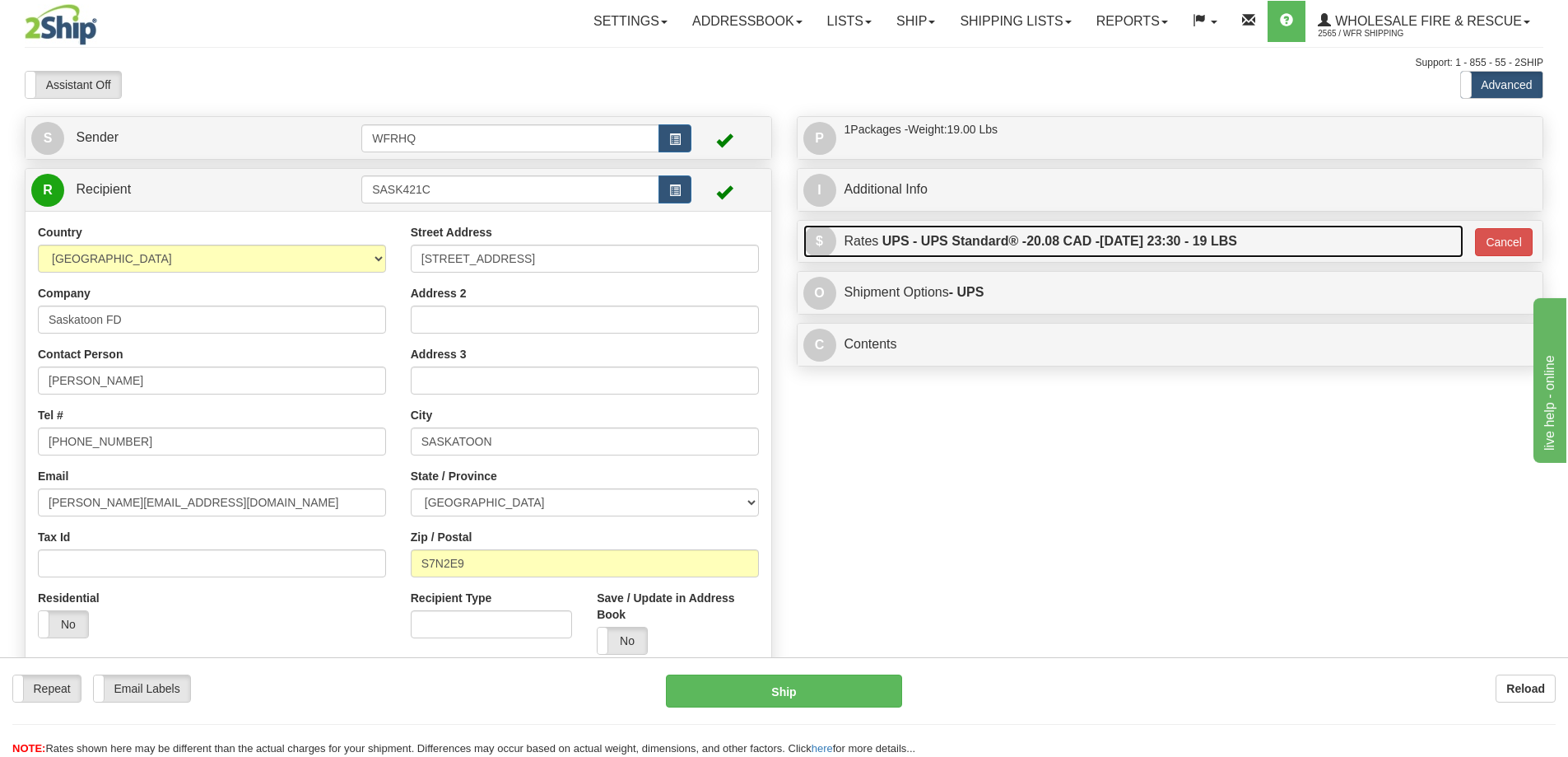
click at [1176, 236] on label "UPS - UPS Standard® - 20.08 CAD - 09/23/2025 23:30 - 19 LBS" at bounding box center [1060, 241] width 355 height 33
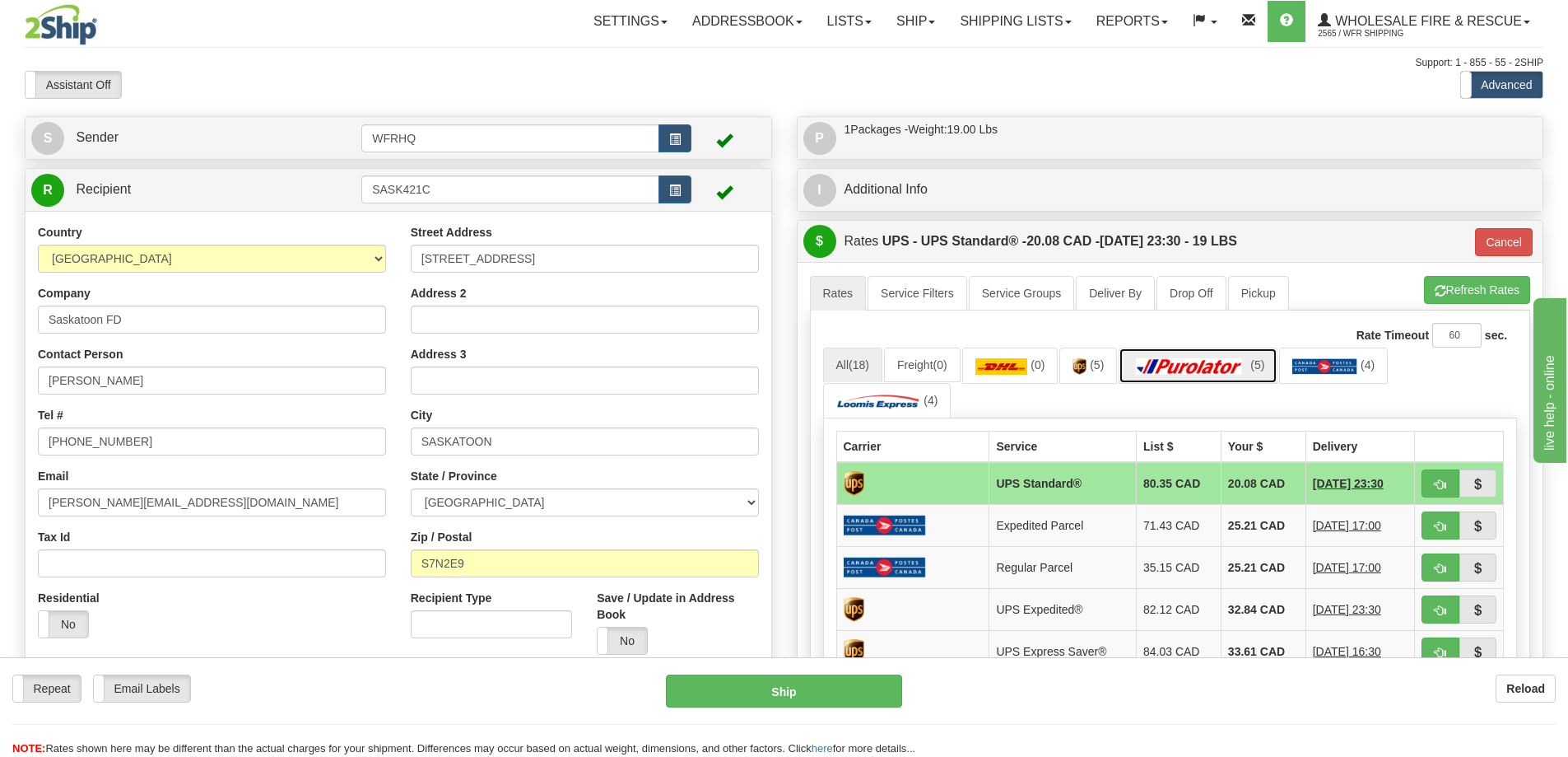
click at [1215, 370] on img at bounding box center [1188, 366] width 115 height 16
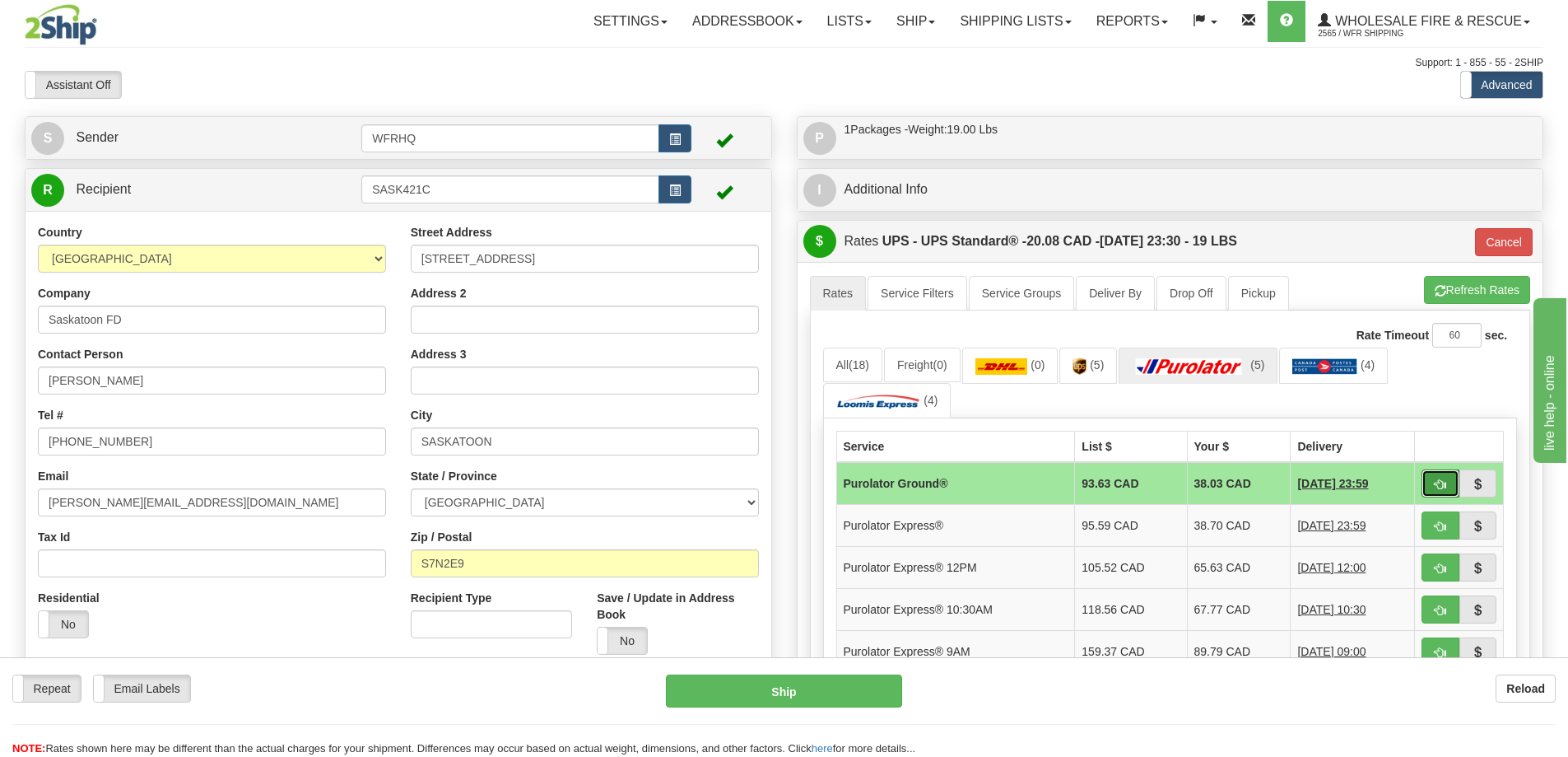
click at [1449, 486] on button "button" at bounding box center [1440, 483] width 38 height 28
type input "260"
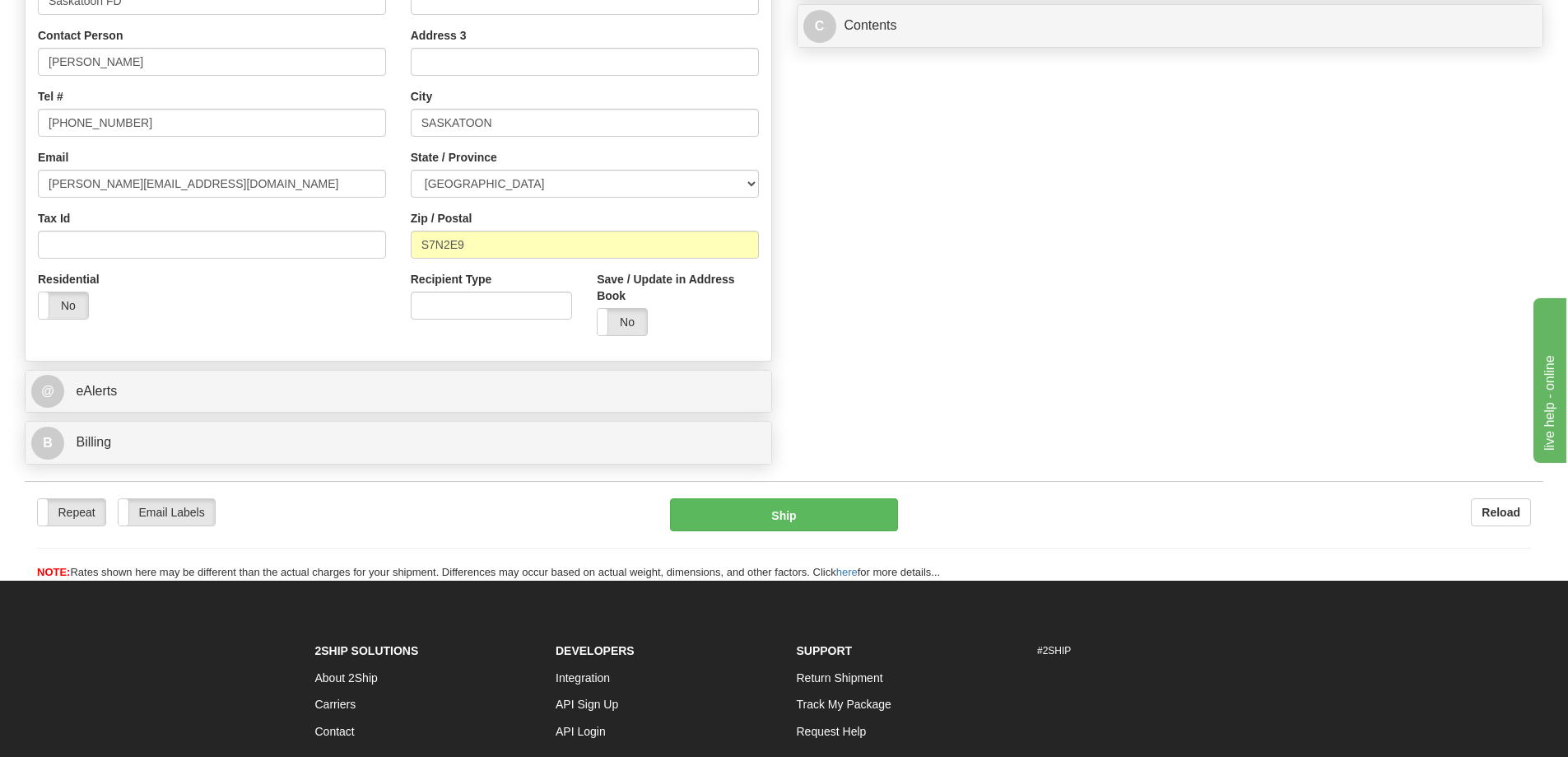
scroll to position [329, 0]
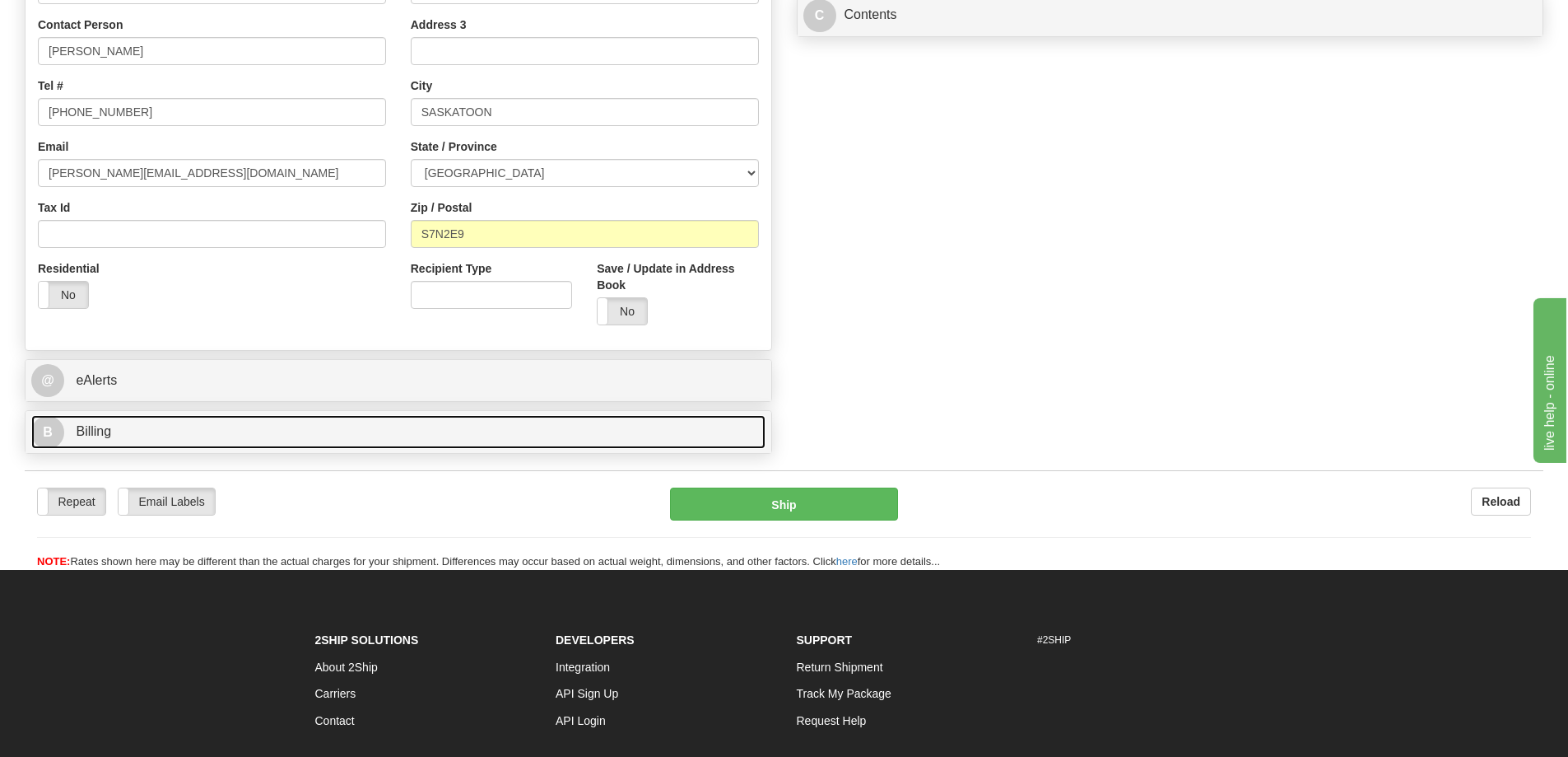
click at [210, 441] on link "B Billing" at bounding box center [398, 432] width 734 height 34
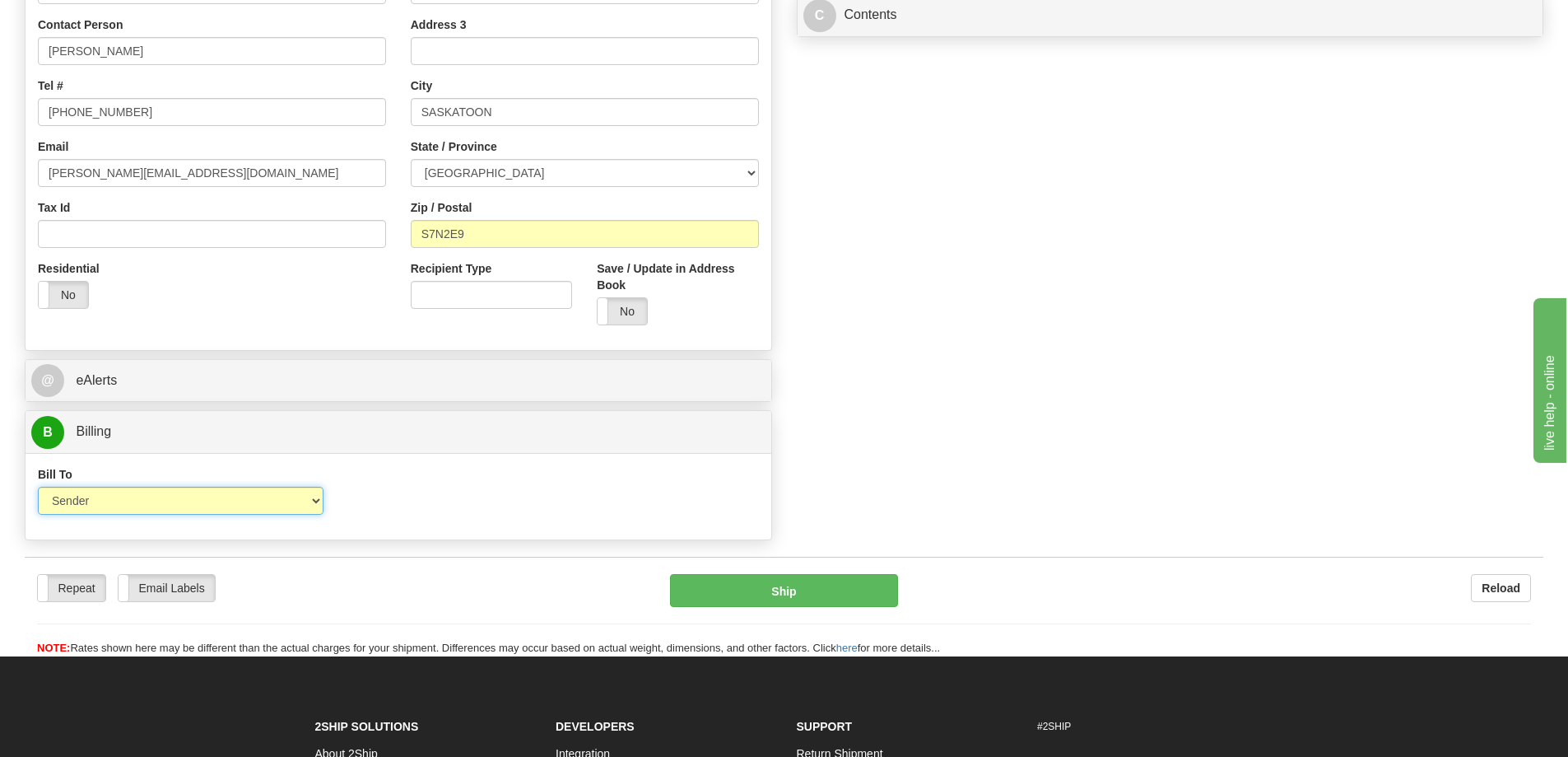
click at [228, 506] on select "Sender Recipient Third Party Collect" at bounding box center [180, 500] width 286 height 28
select select "2"
click at [38, 486] on select "Sender Recipient Third Party Collect" at bounding box center [180, 500] width 286 height 28
type input "260"
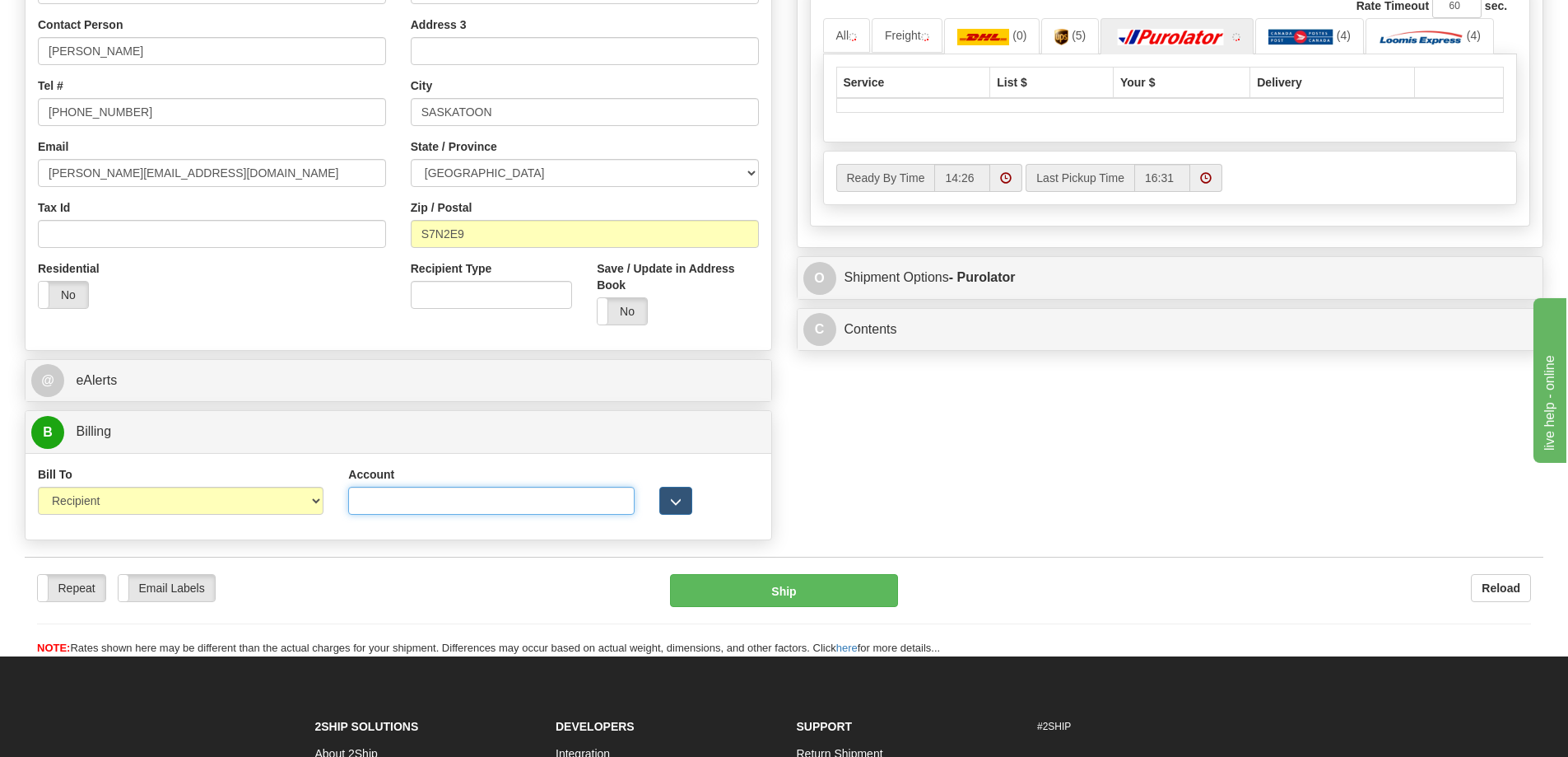
click at [375, 508] on input "Account" at bounding box center [491, 500] width 286 height 28
paste input "5103328"
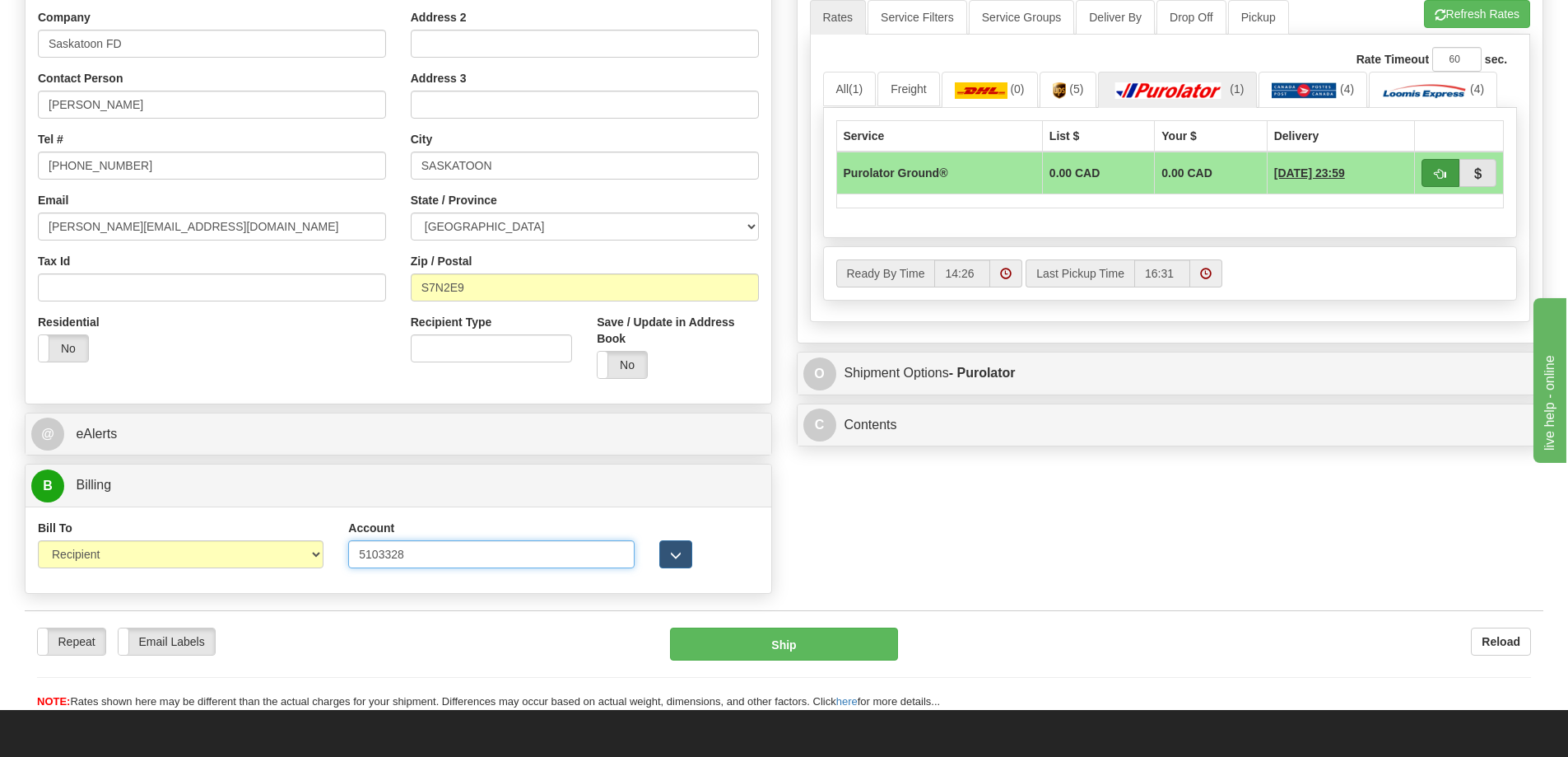
scroll to position [247, 0]
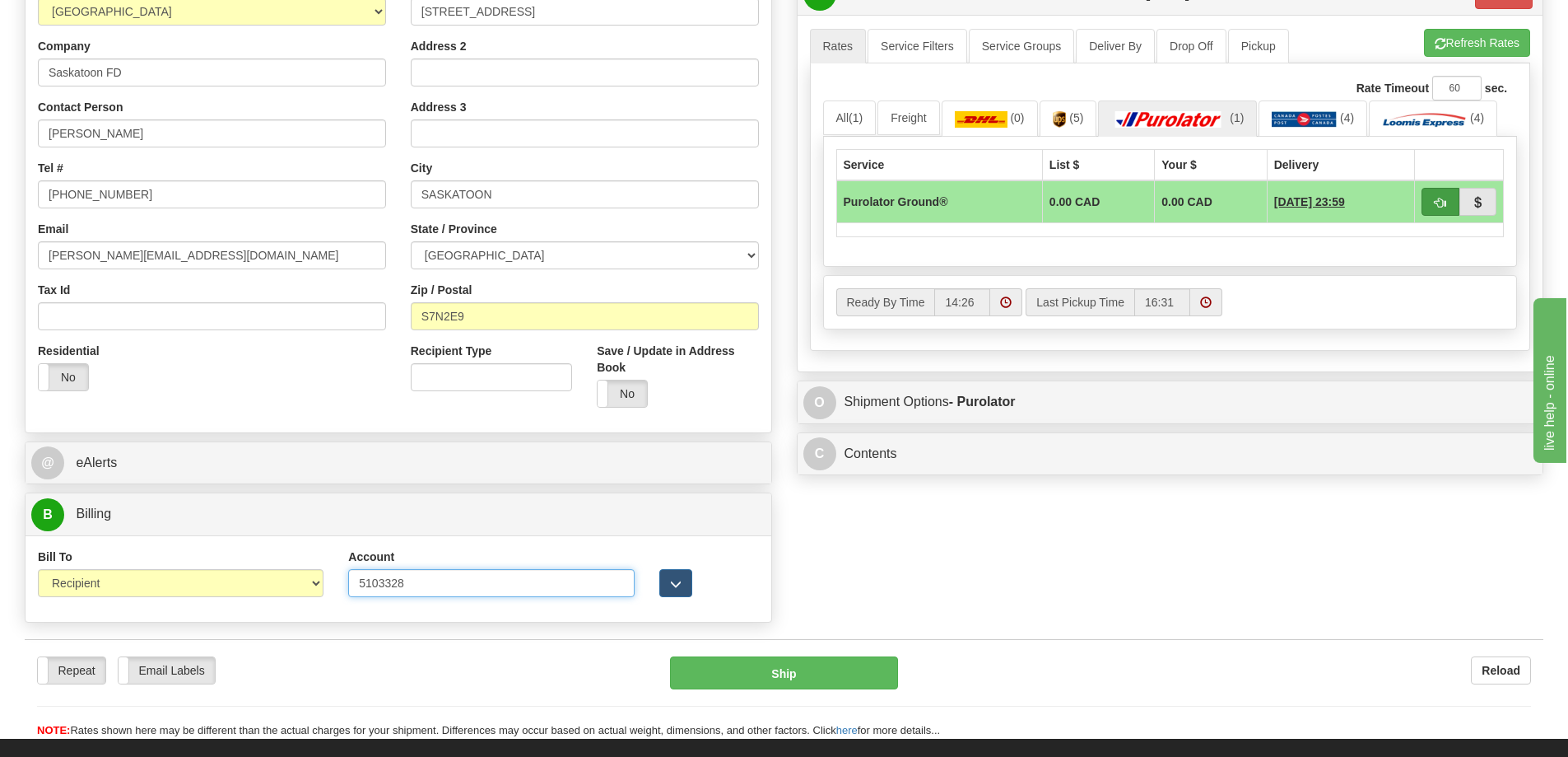
type input "5103328"
click at [1445, 210] on button "button" at bounding box center [1440, 201] width 38 height 28
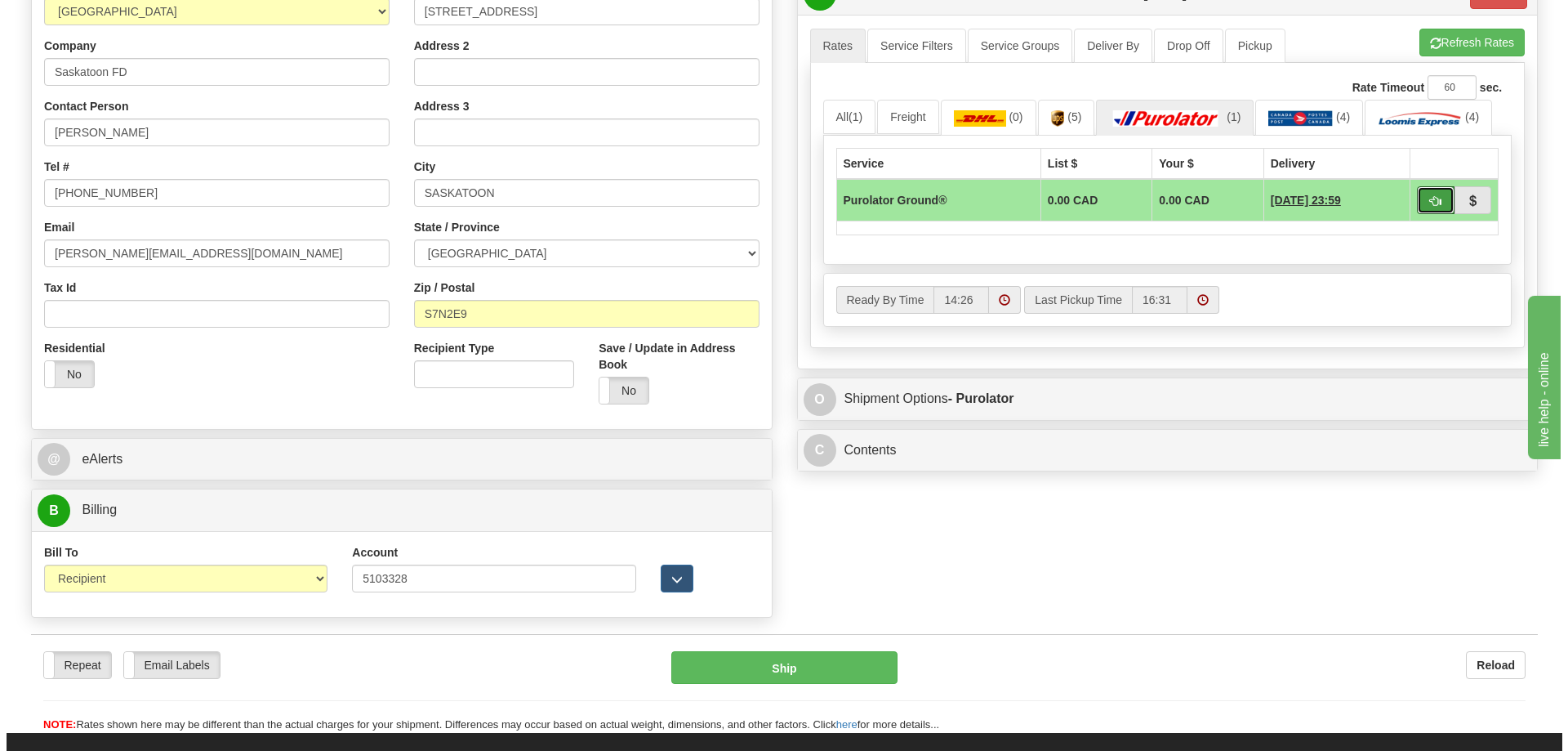
scroll to position [81, 0]
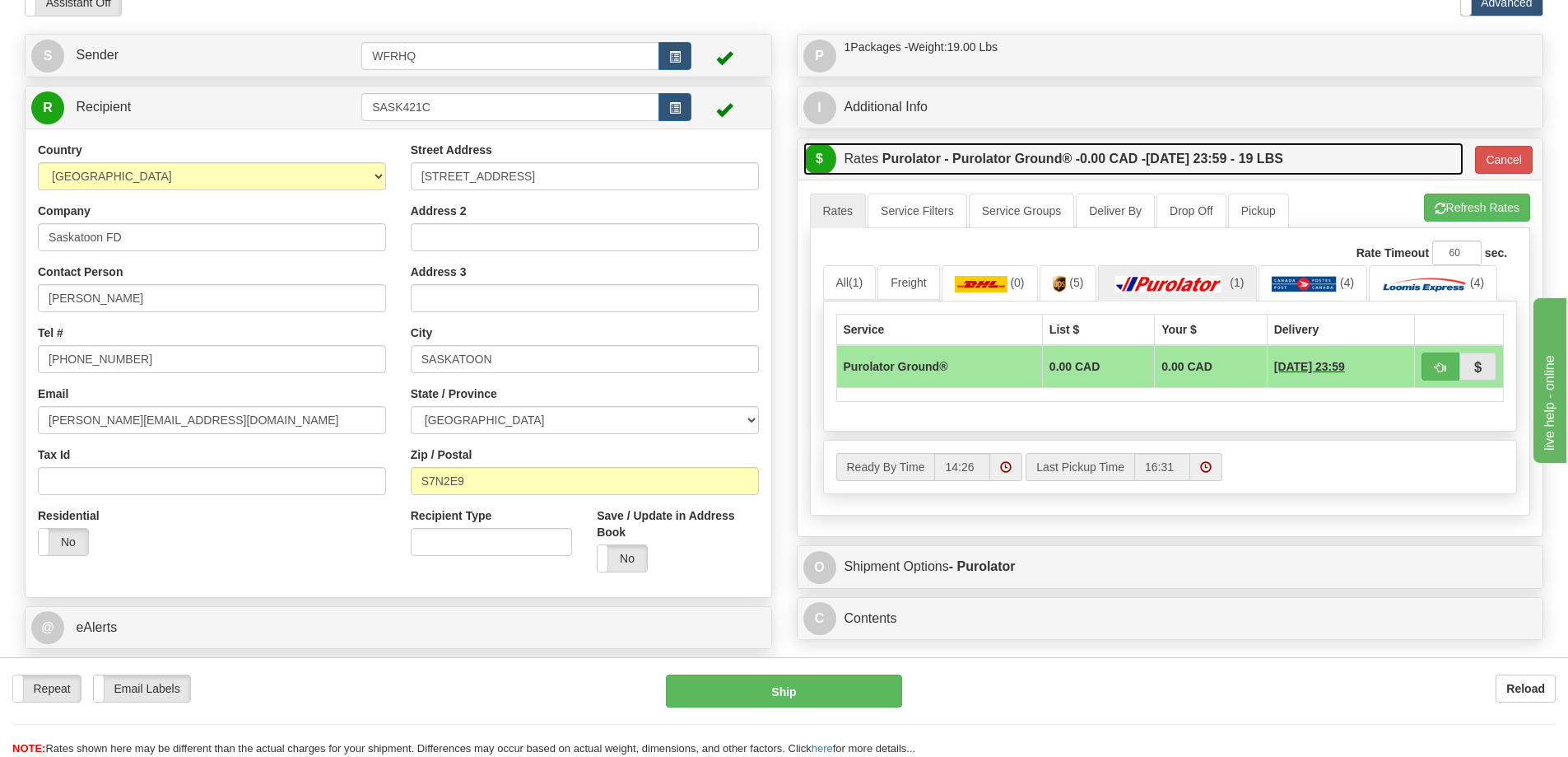
click at [1371, 157] on link "$ Rates Purolator - Purolator Ground® - 0.00 CAD - 09/23/2025 23:59 - 19 LBS" at bounding box center [1133, 160] width 660 height 34
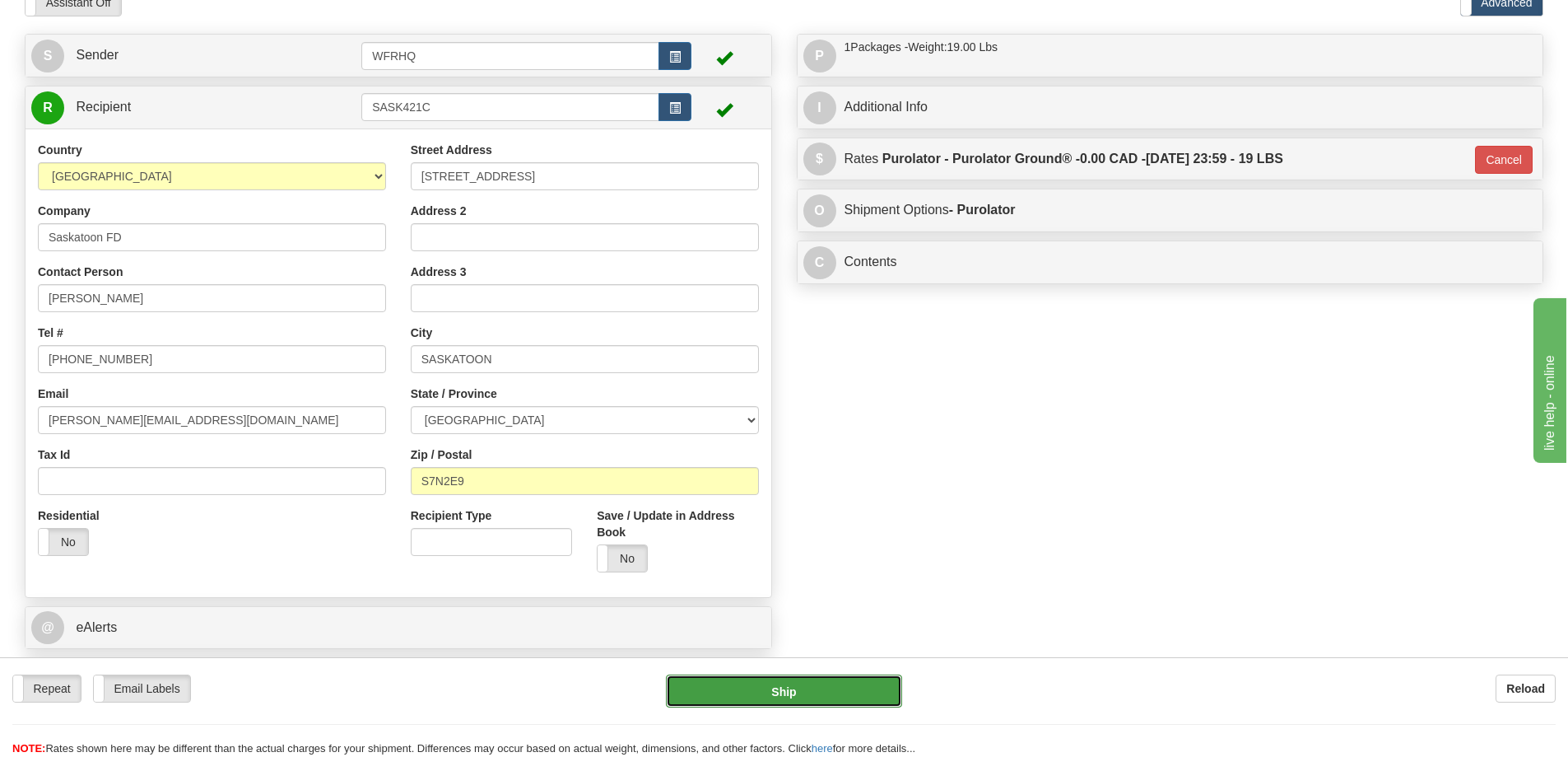
click at [830, 696] on button "Ship" at bounding box center [783, 690] width 236 height 33
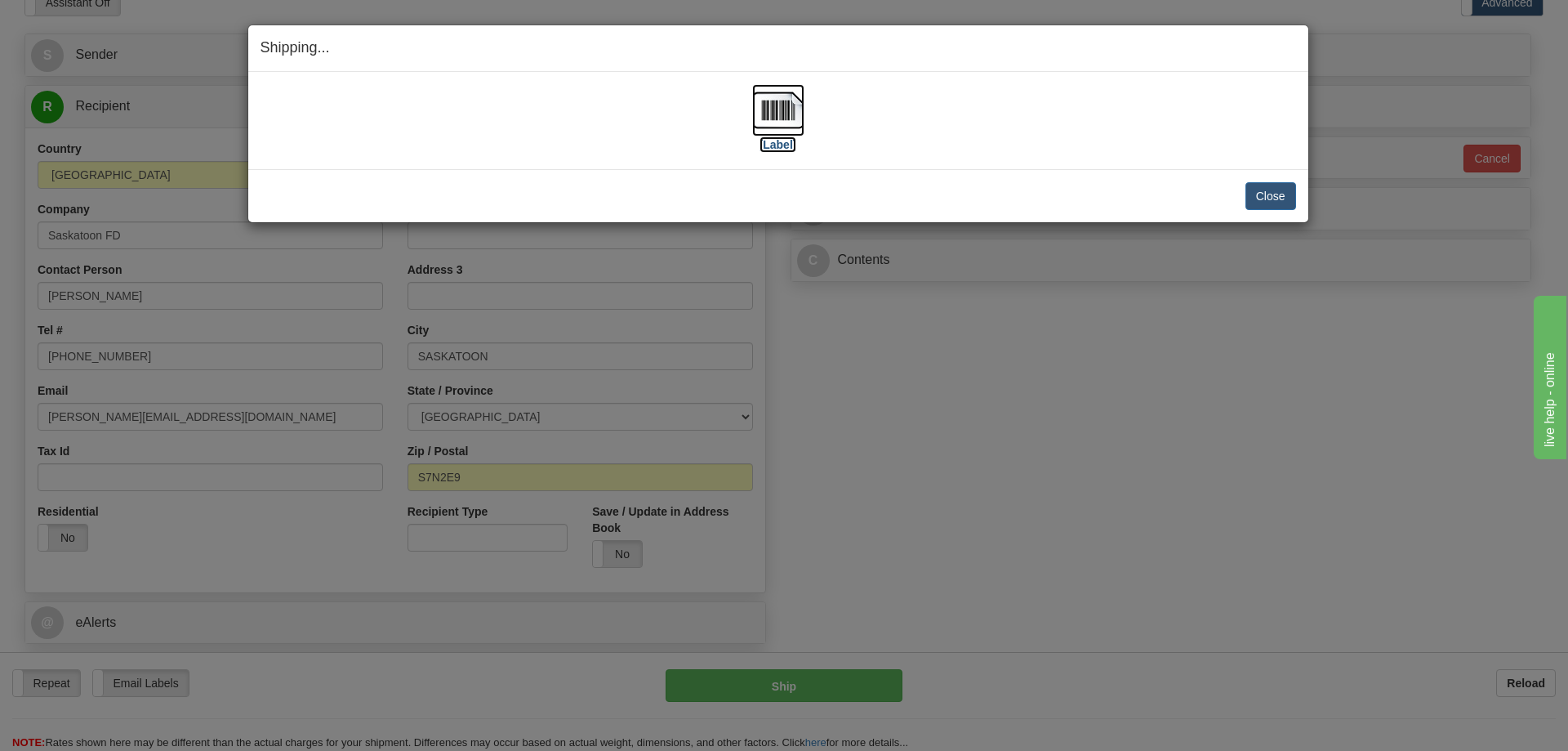
click at [776, 122] on img at bounding box center [778, 110] width 52 height 52
